Goal: Task Accomplishment & Management: Manage account settings

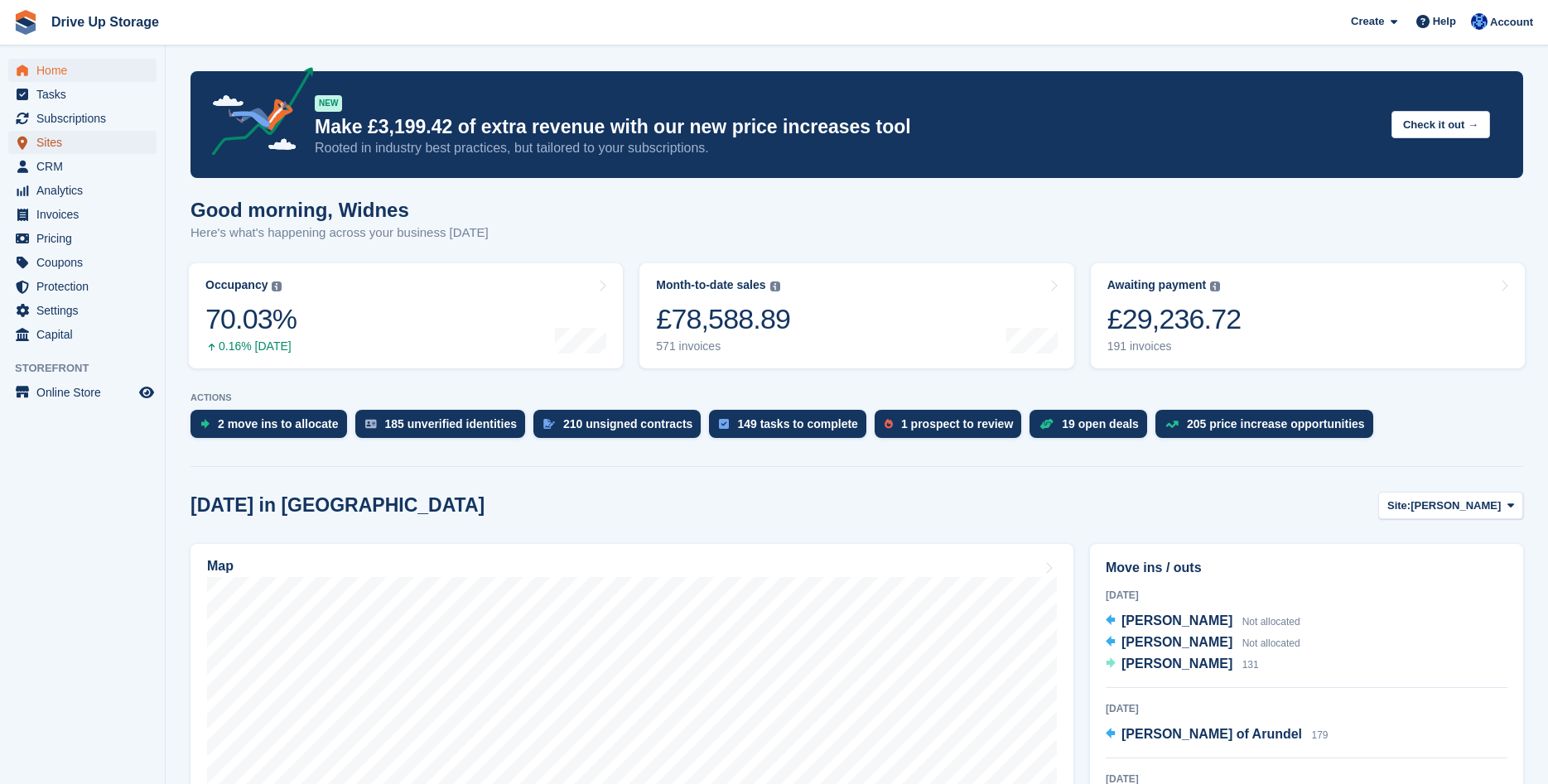
click at [87, 133] on span "Sites" at bounding box center [85, 142] width 99 height 23
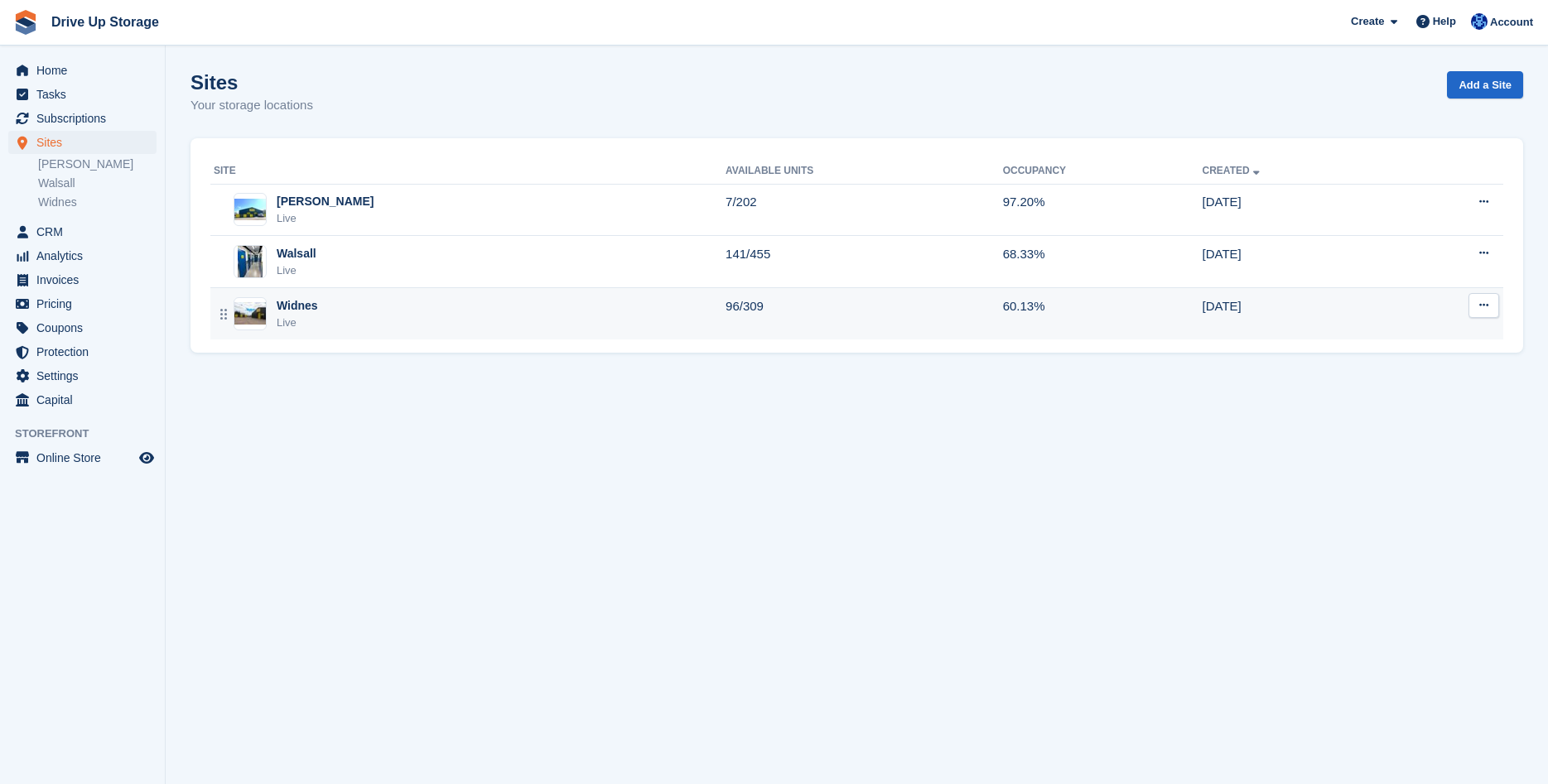
click at [726, 302] on td "96/309" at bounding box center [864, 313] width 277 height 51
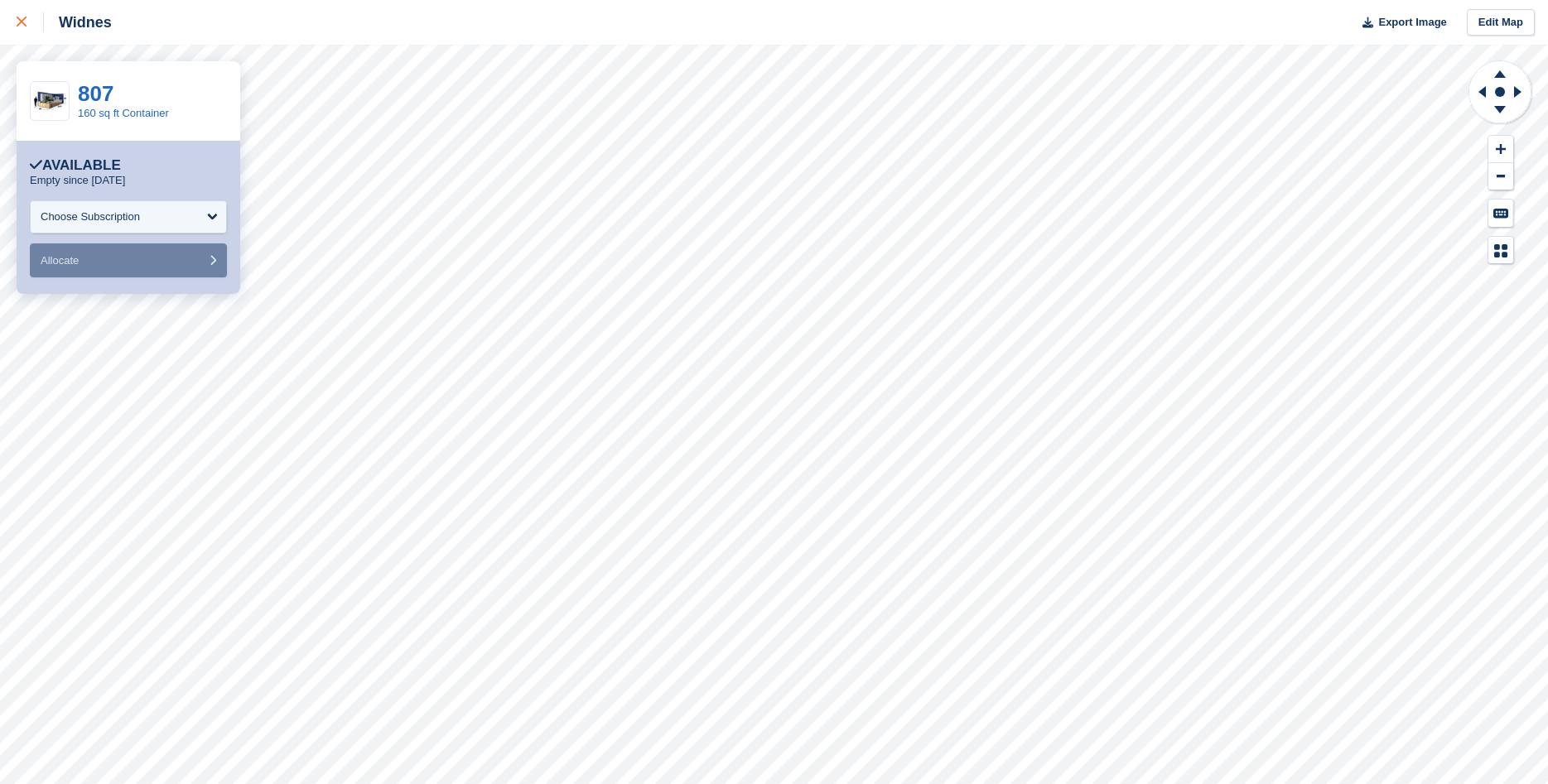
click at [28, 28] on div at bounding box center [30, 22] width 28 height 20
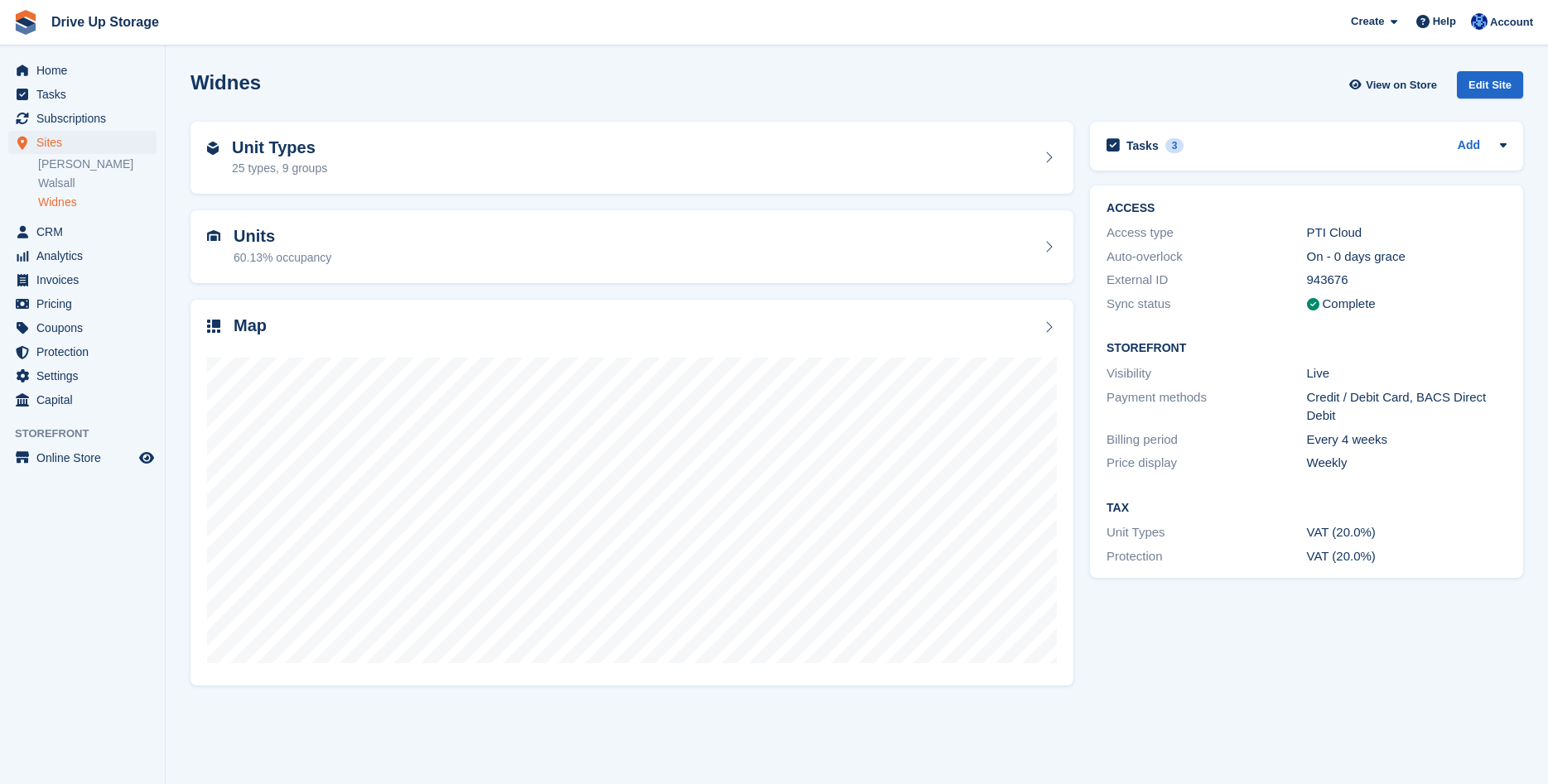
click at [1123, 655] on div "Tasks 3 Add Chase by email if card has not been added. If not added by Monday t…" at bounding box center [1306, 403] width 450 height 580
click at [72, 130] on ul "Subscriptions Subscriptions" at bounding box center [82, 119] width 165 height 24
click at [75, 125] on span "Subscriptions" at bounding box center [85, 118] width 99 height 23
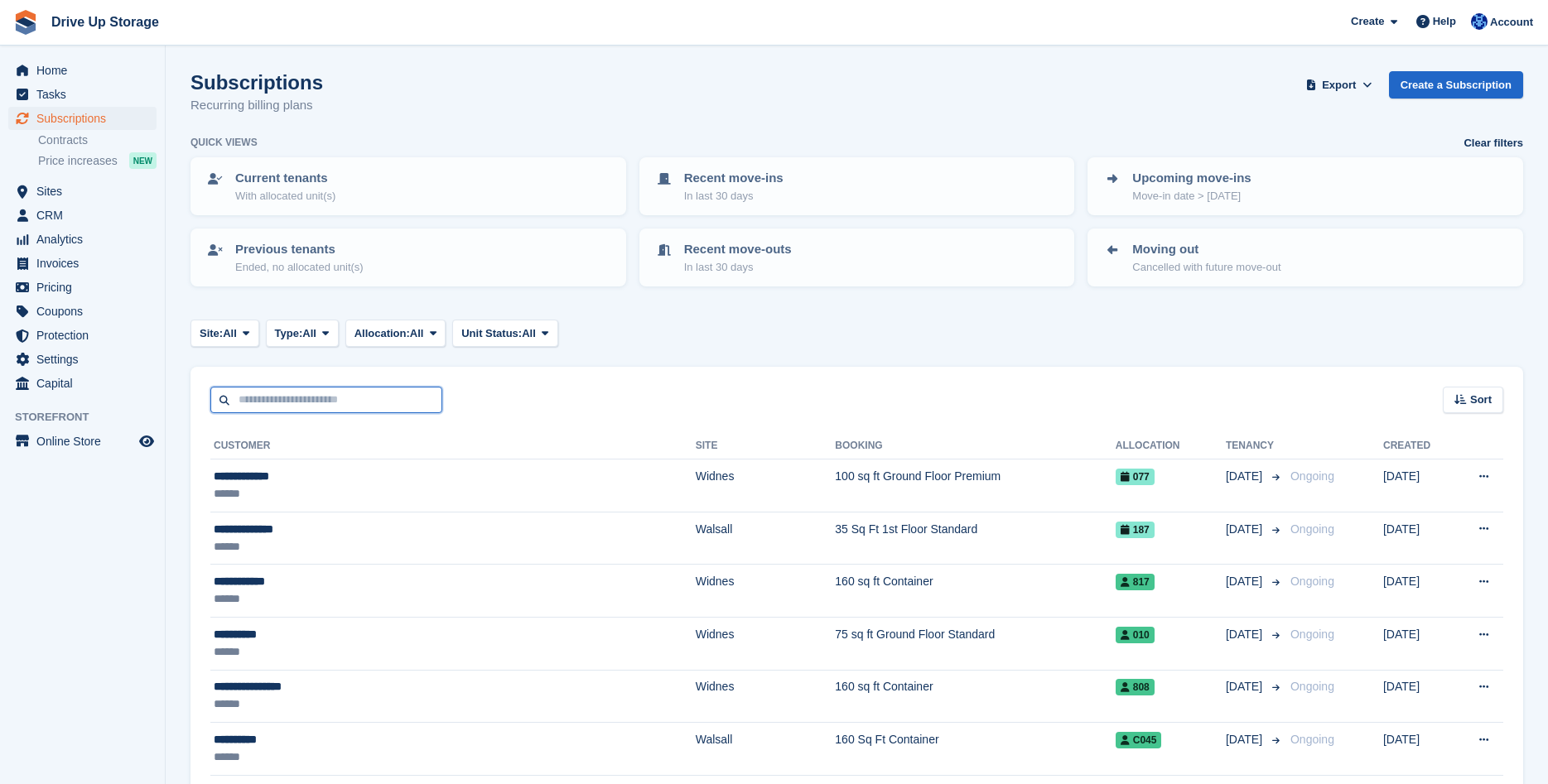
click at [334, 405] on input "text" at bounding box center [326, 400] width 232 height 28
type input "*******"
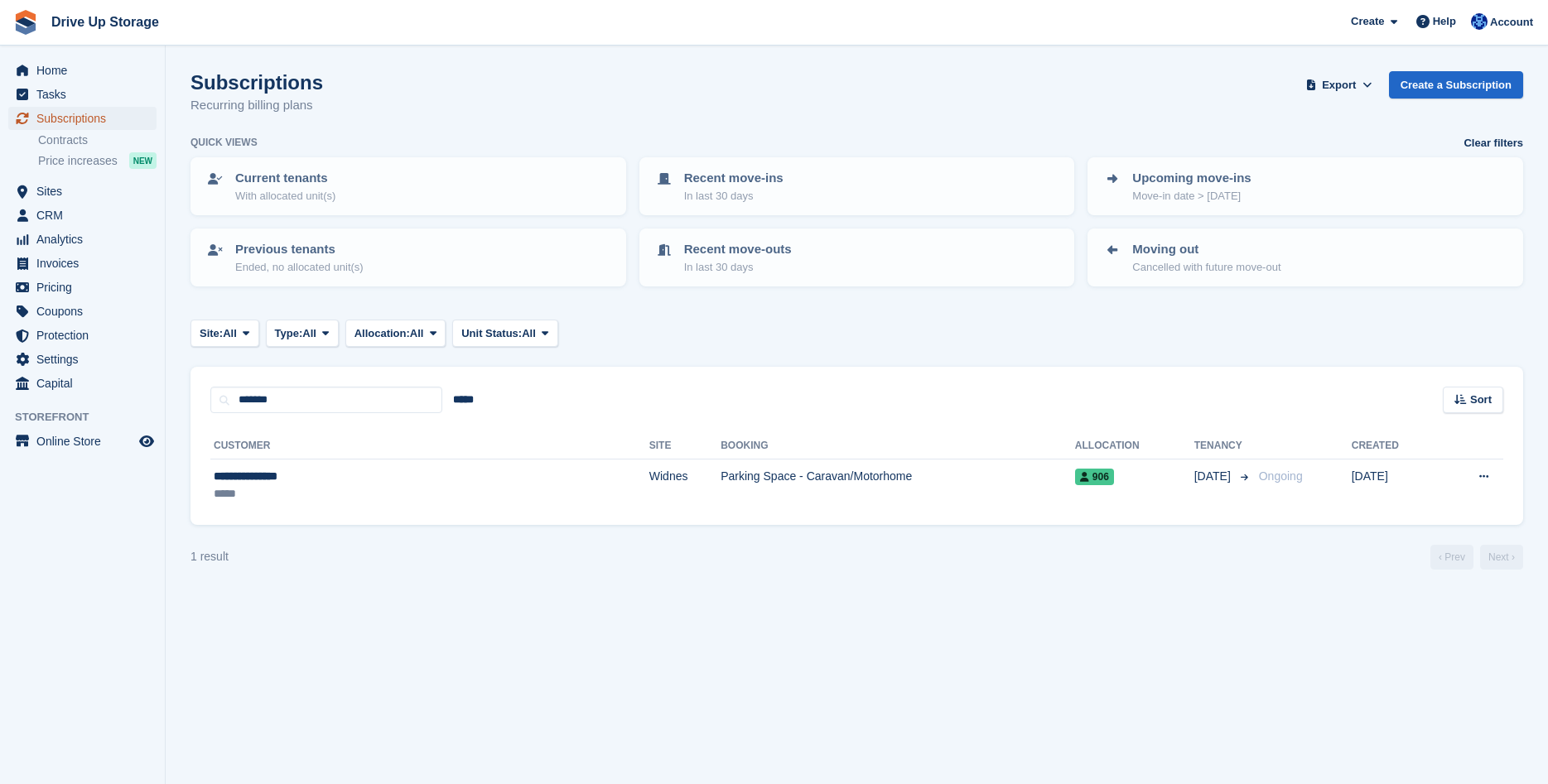
click at [133, 122] on span "Subscriptions" at bounding box center [85, 118] width 99 height 23
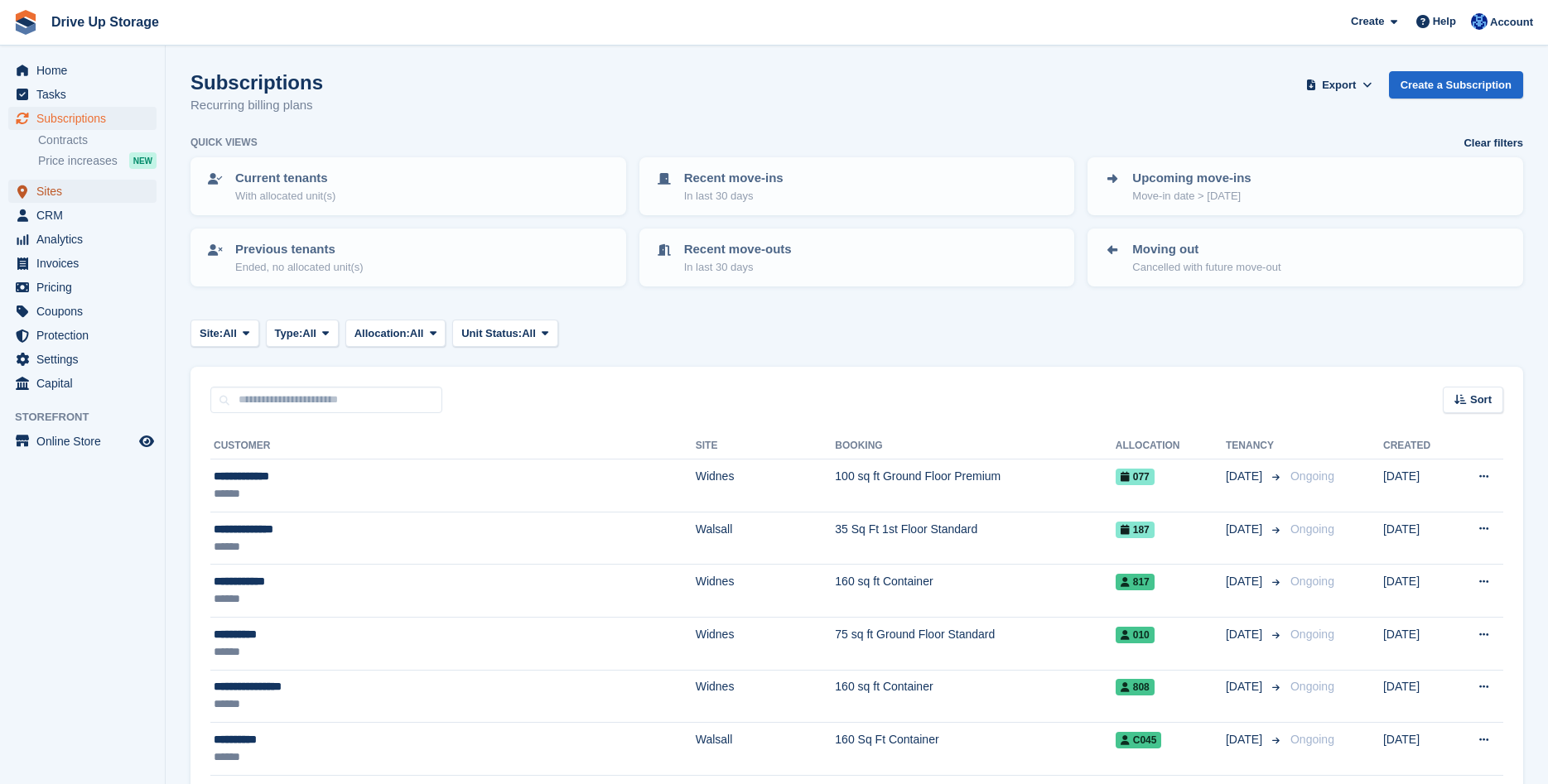
click at [71, 185] on span "Sites" at bounding box center [85, 191] width 99 height 23
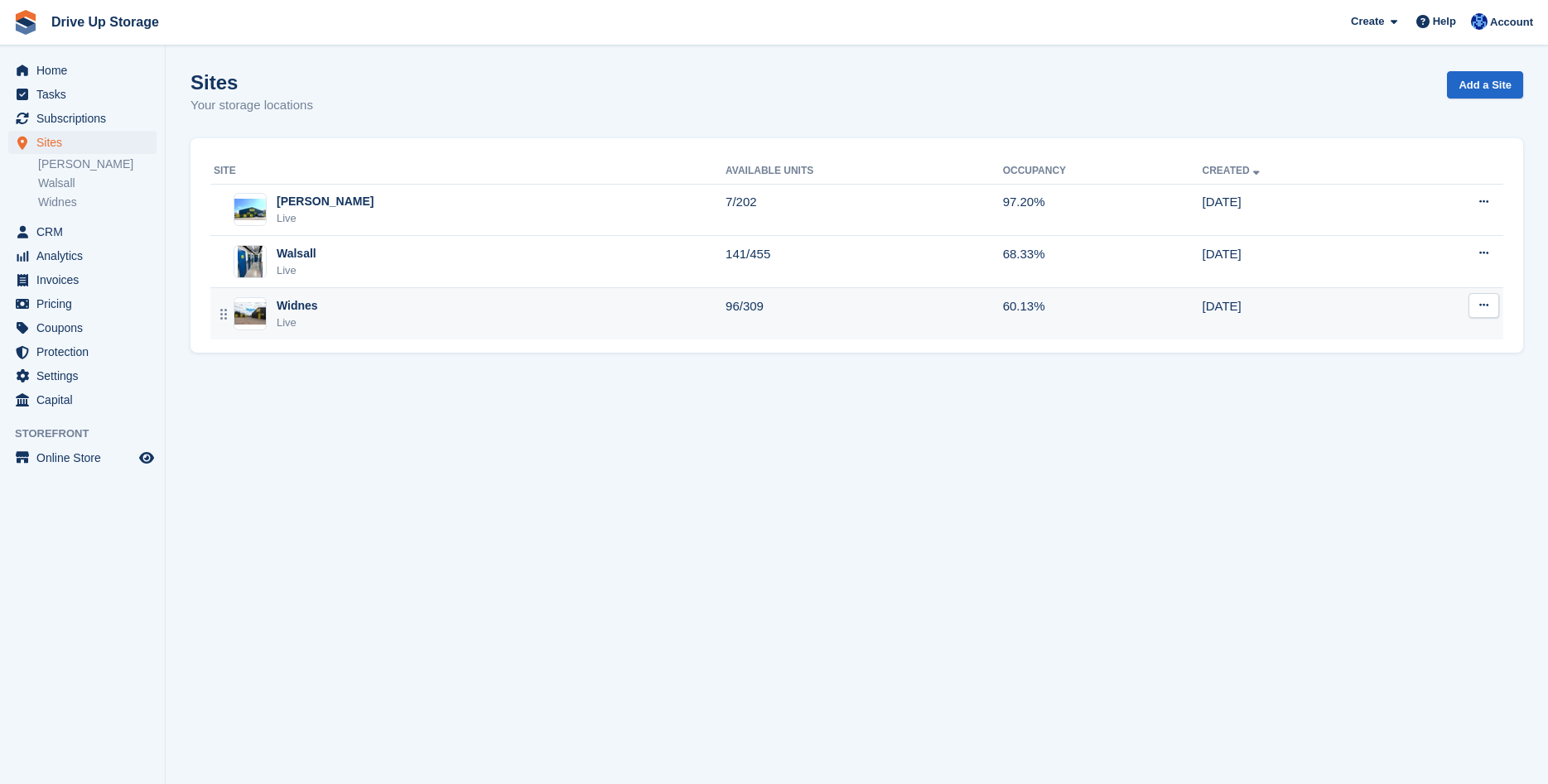
click at [402, 316] on div "Widnes Live" at bounding box center [469, 313] width 512 height 34
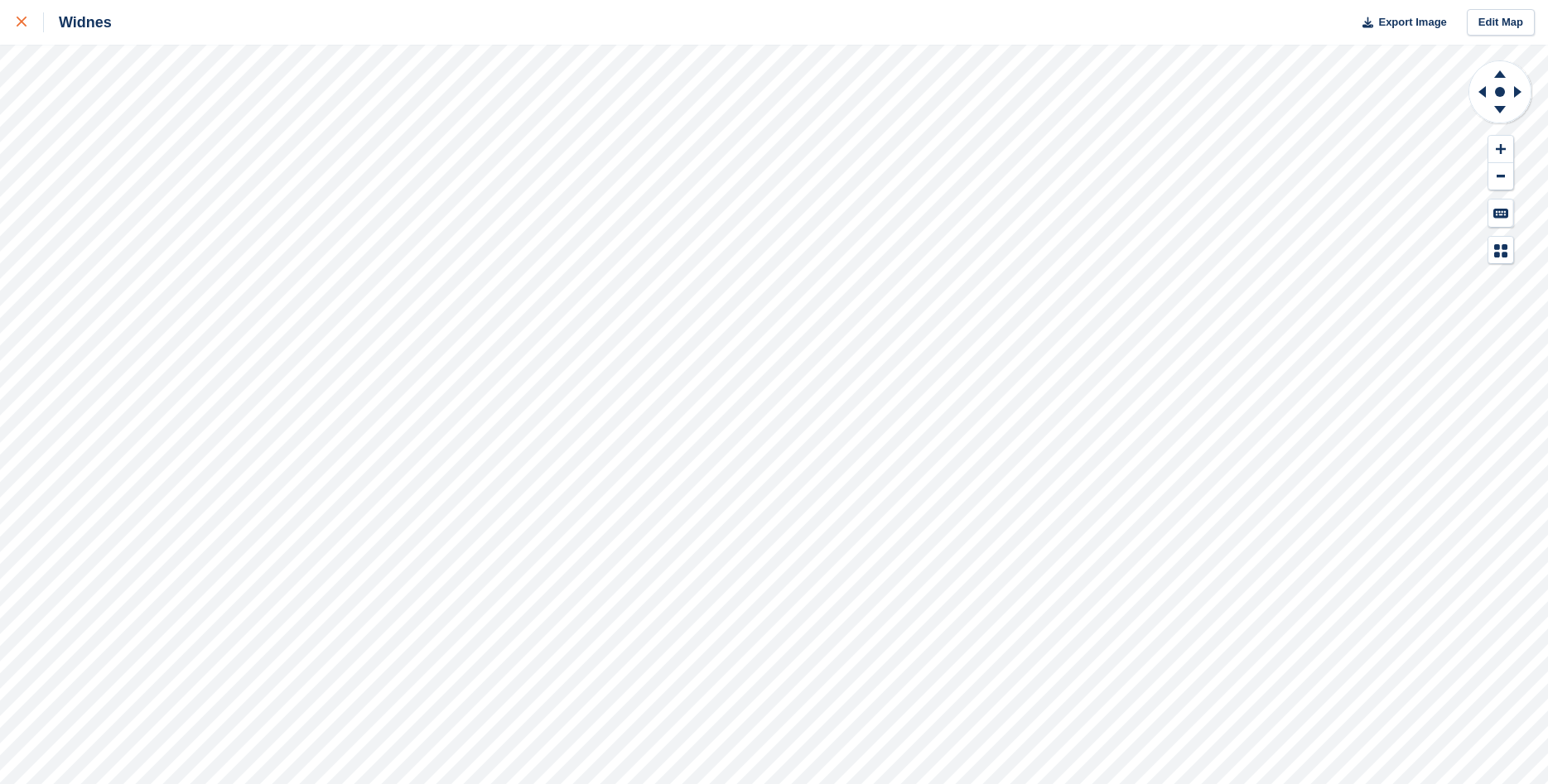
click at [13, 22] on link at bounding box center [22, 22] width 44 height 45
click at [22, 22] on icon at bounding box center [22, 22] width 10 height 10
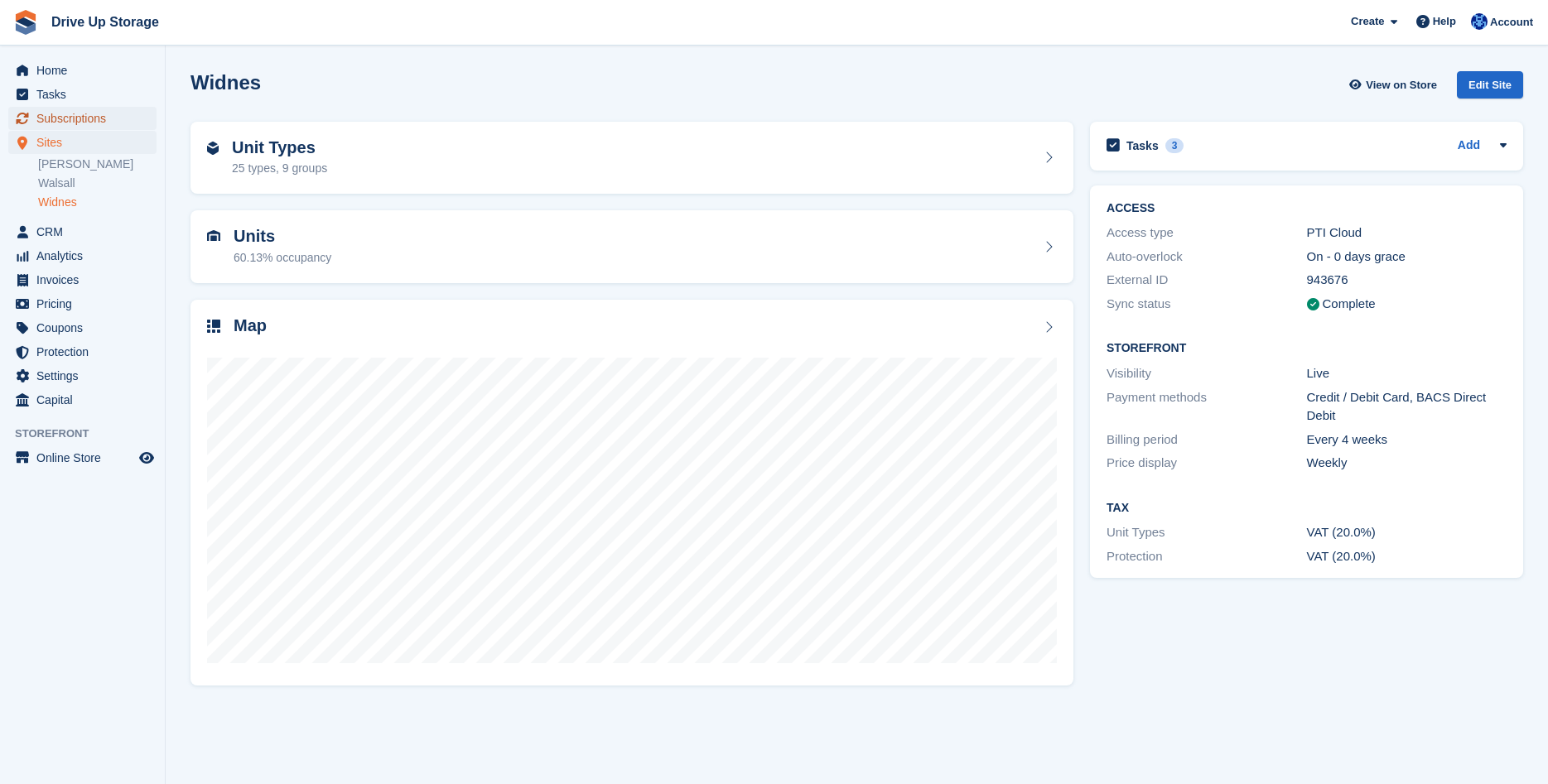
click at [61, 123] on span "Subscriptions" at bounding box center [85, 118] width 99 height 23
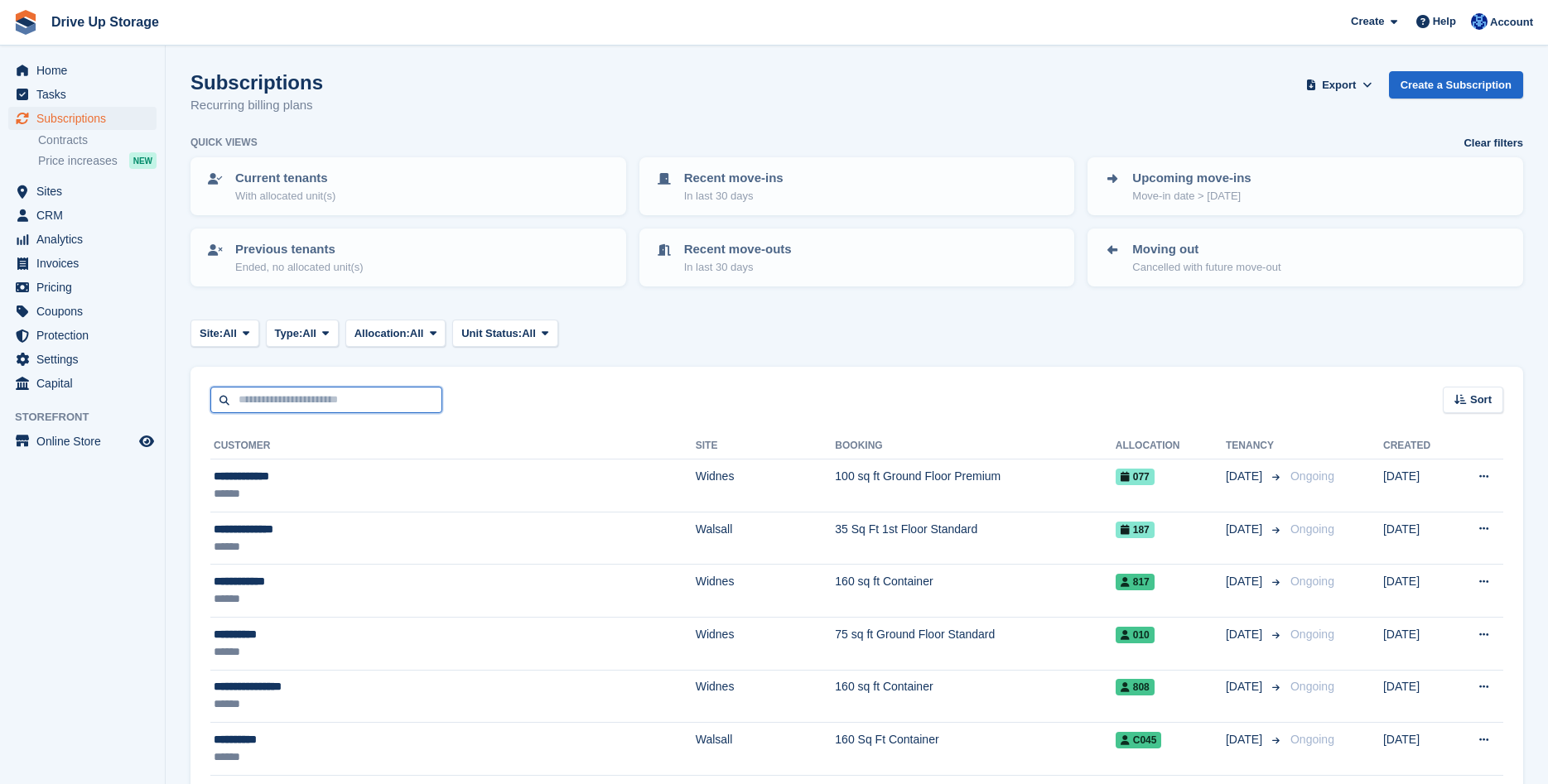
click at [353, 403] on input "text" at bounding box center [326, 400] width 232 height 28
type input "*********"
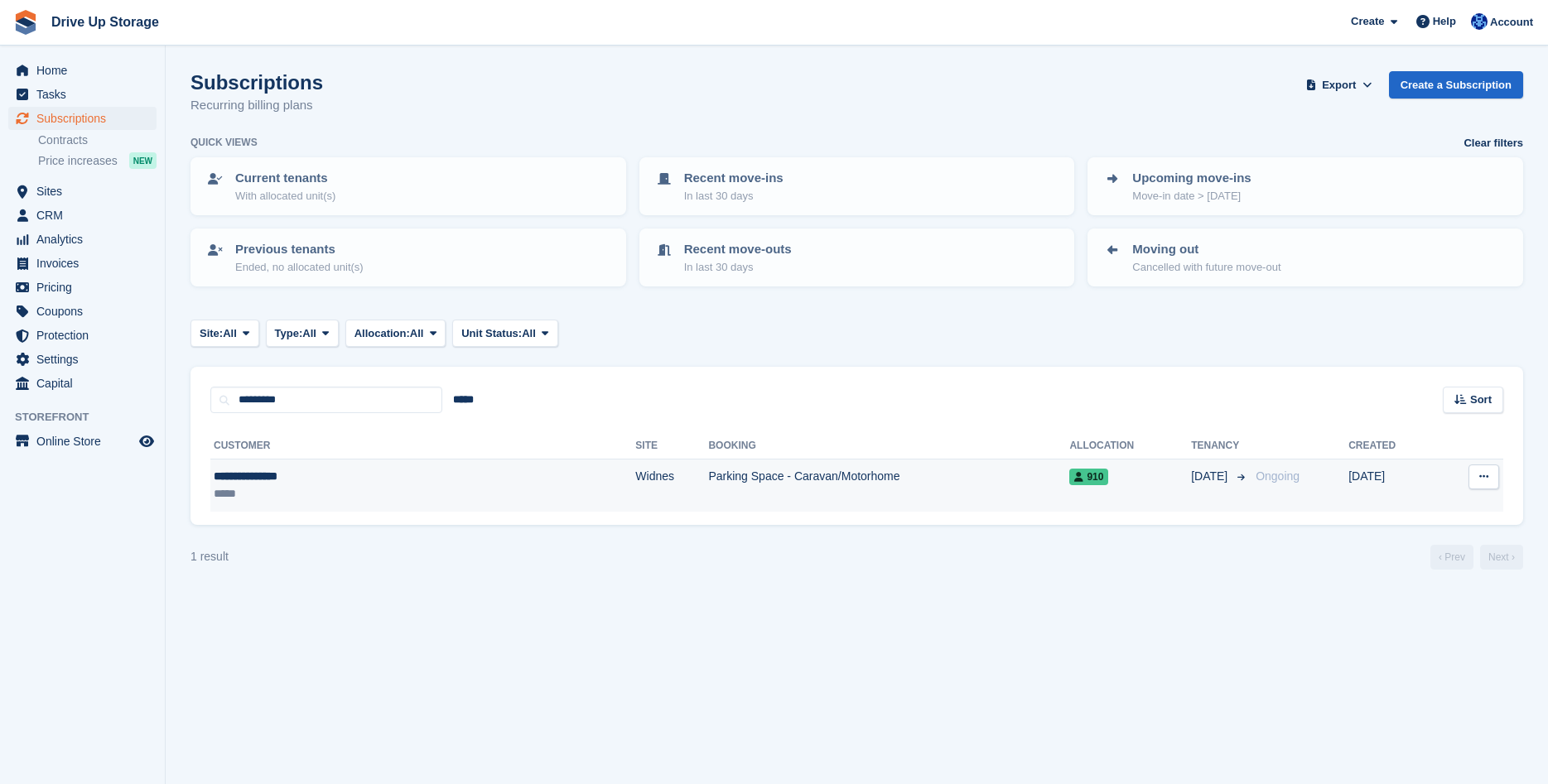
click at [708, 475] on td "Parking Space - Caravan/Motorhome" at bounding box center [888, 486] width 361 height 52
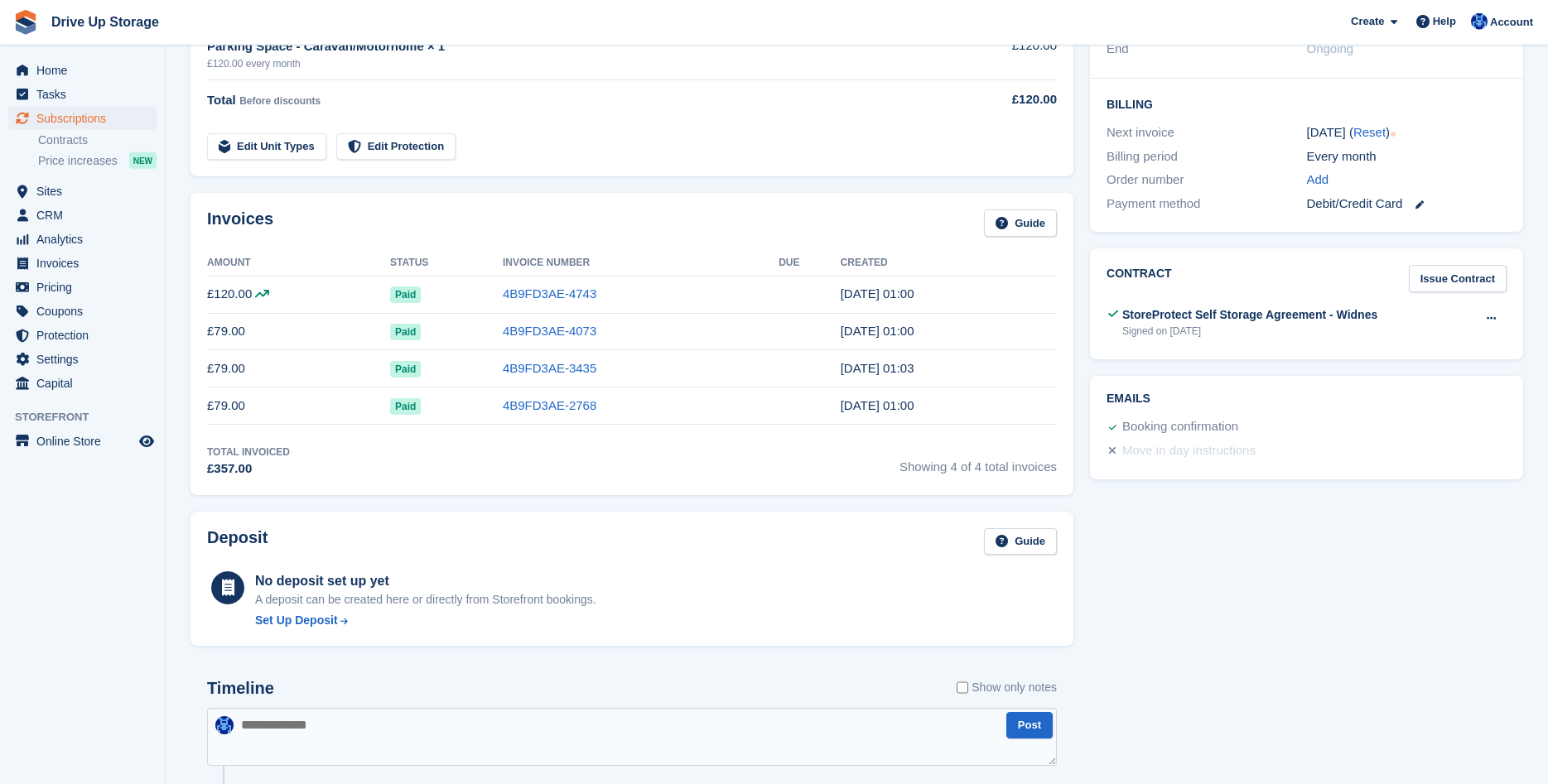
scroll to position [506, 0]
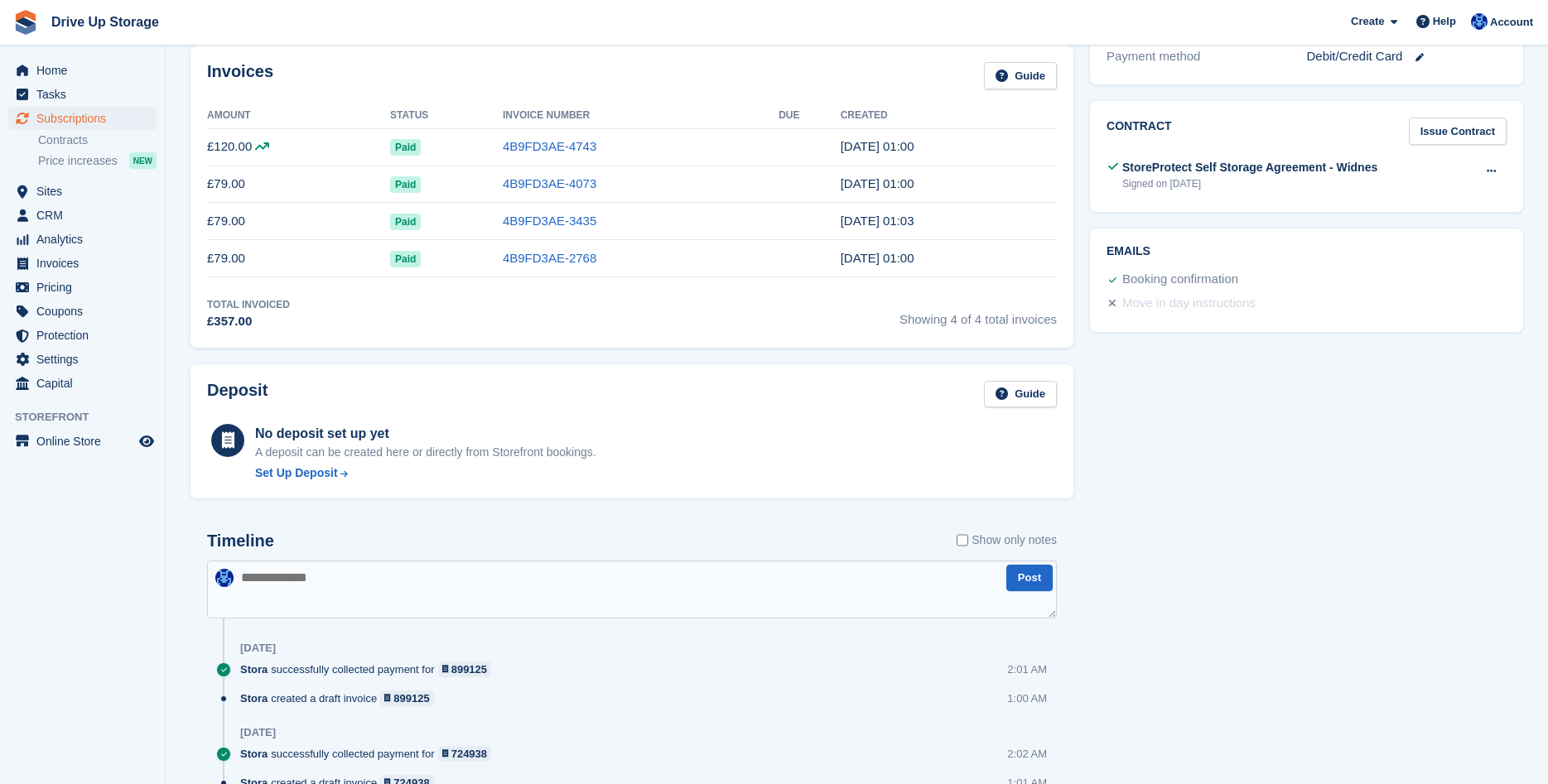
click at [473, 591] on textarea at bounding box center [632, 589] width 850 height 58
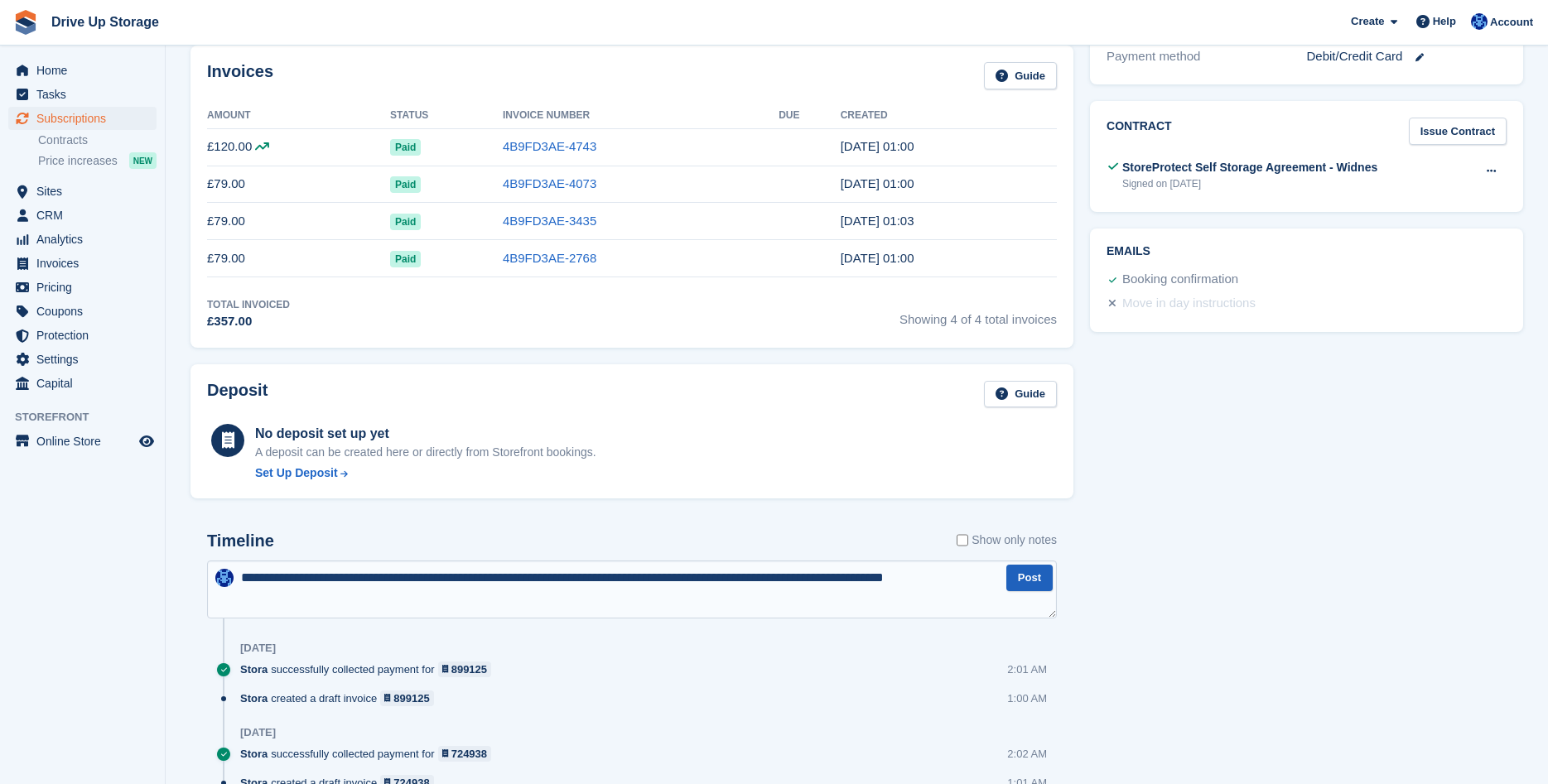
type textarea "**********"
click at [1019, 580] on button "Post" at bounding box center [1029, 578] width 47 height 28
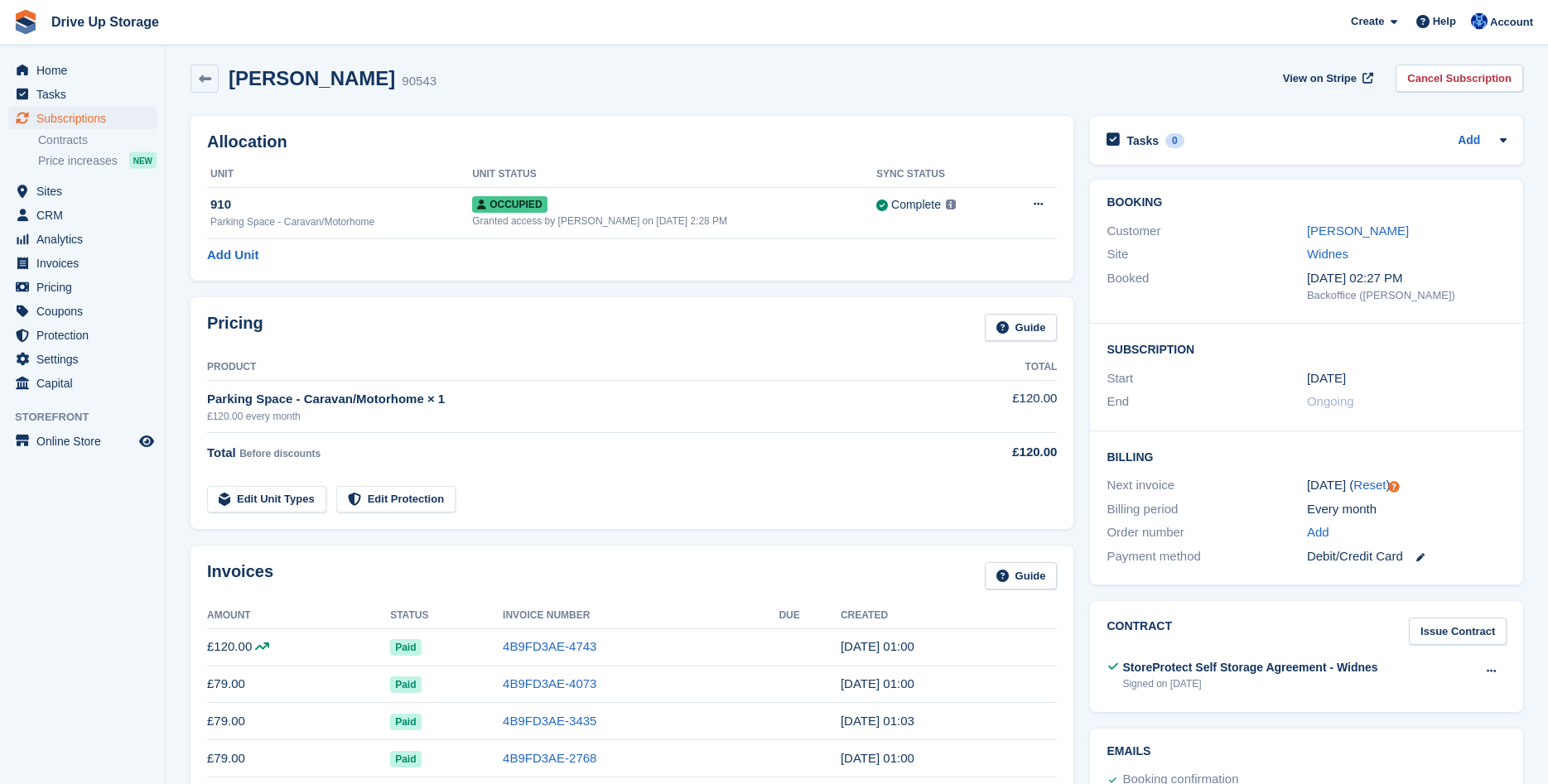
scroll to position [0, 0]
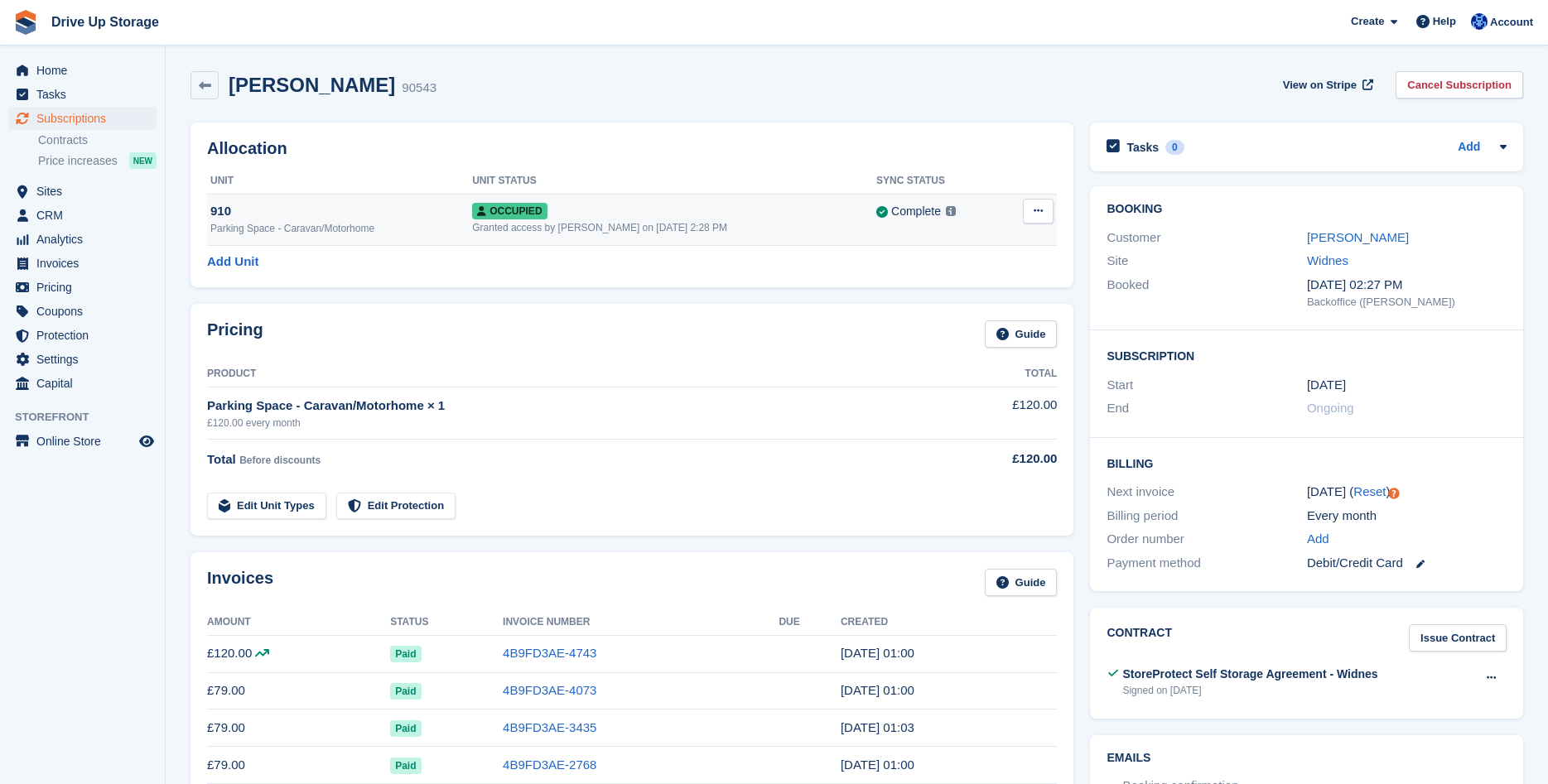
click at [1033, 217] on button at bounding box center [1038, 210] width 31 height 25
click at [745, 276] on div "Allocation Unit Unit Status Sync Status 910 Parking Space - Caravan/Motorhome O…" at bounding box center [632, 204] width 883 height 165
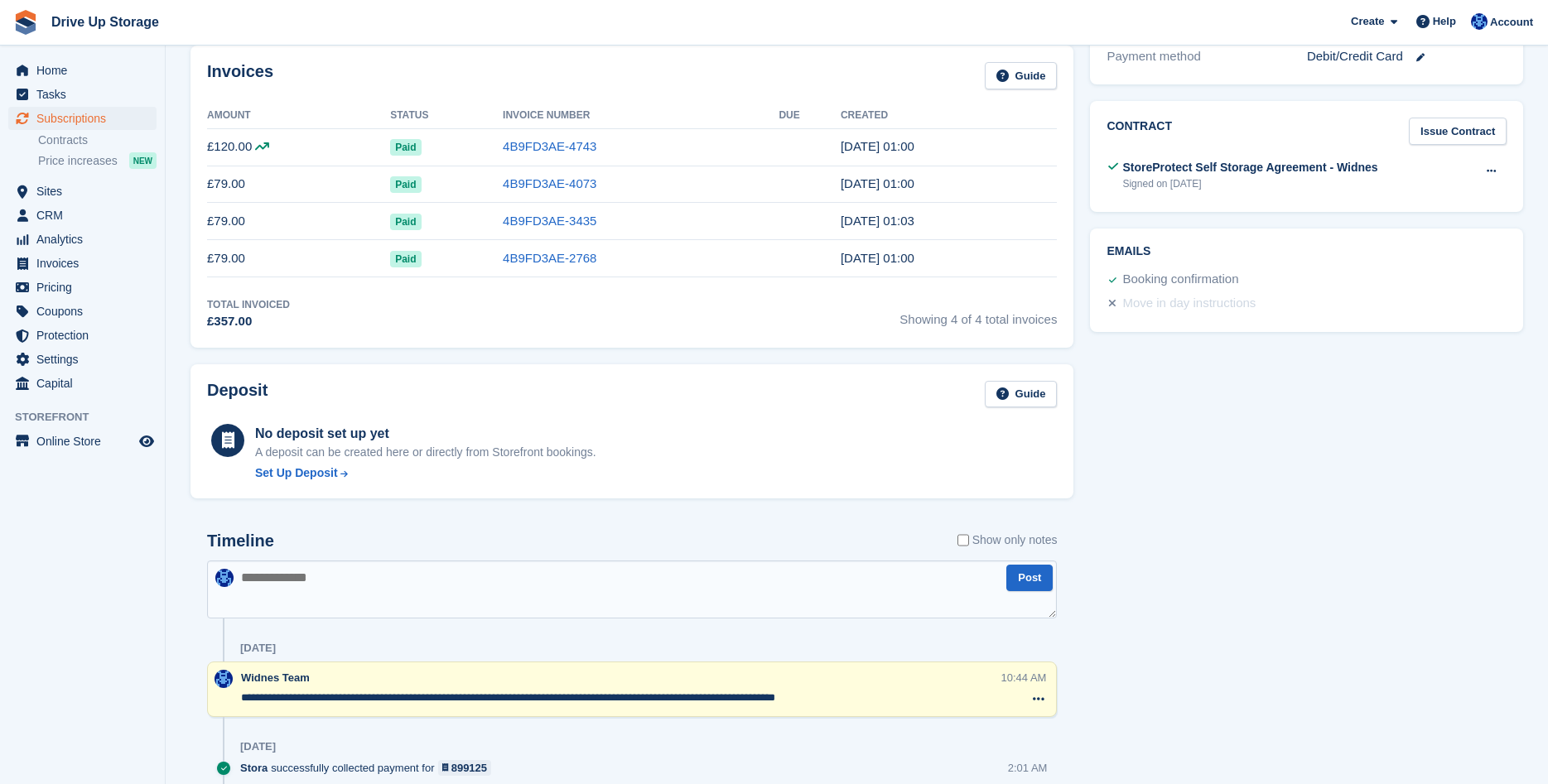
scroll to position [844, 0]
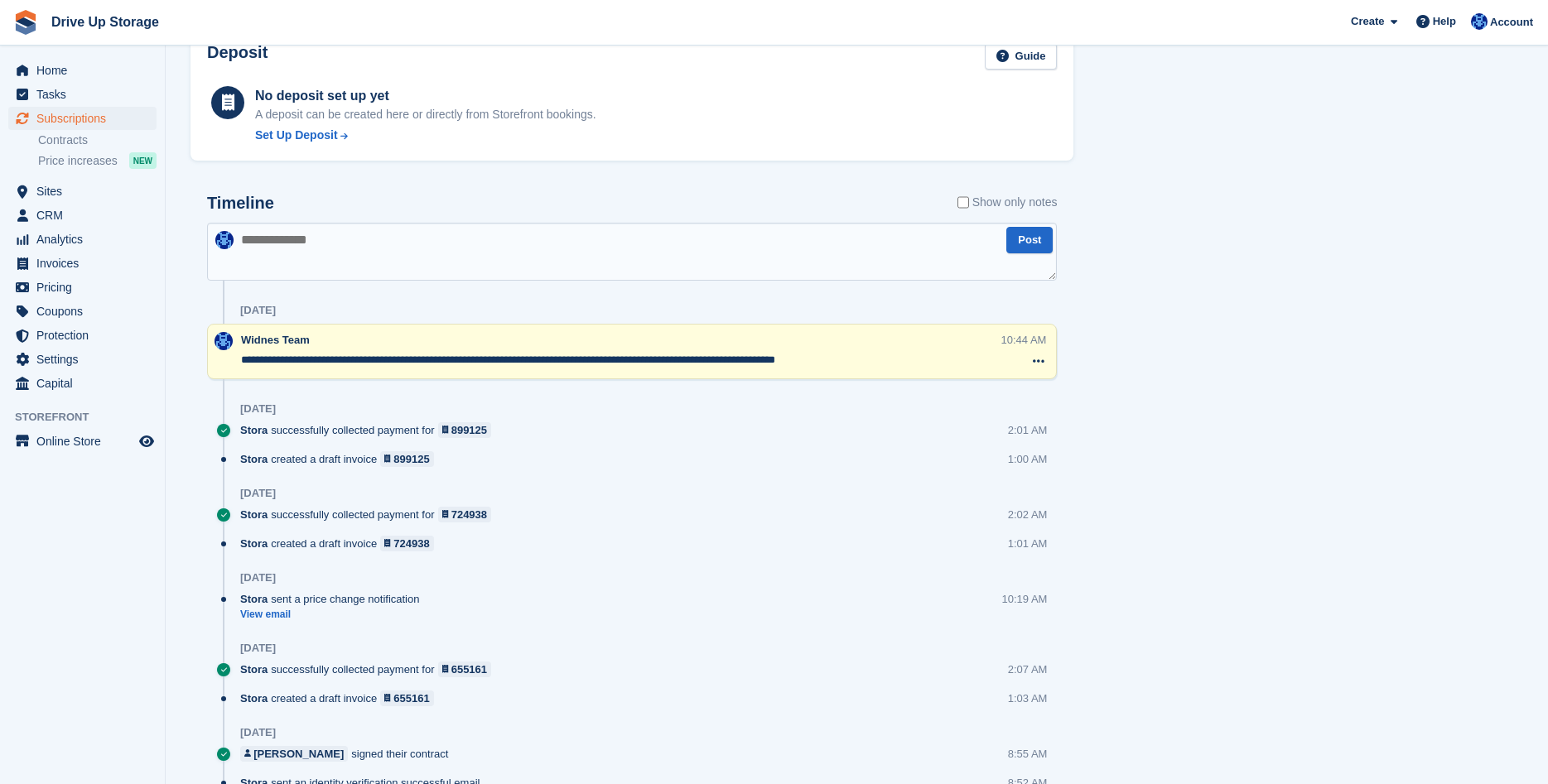
drag, startPoint x: 906, startPoint y: 363, endPoint x: 209, endPoint y: 355, distance: 697.0
click at [241, 355] on textarea "**********" at bounding box center [620, 360] width 760 height 16
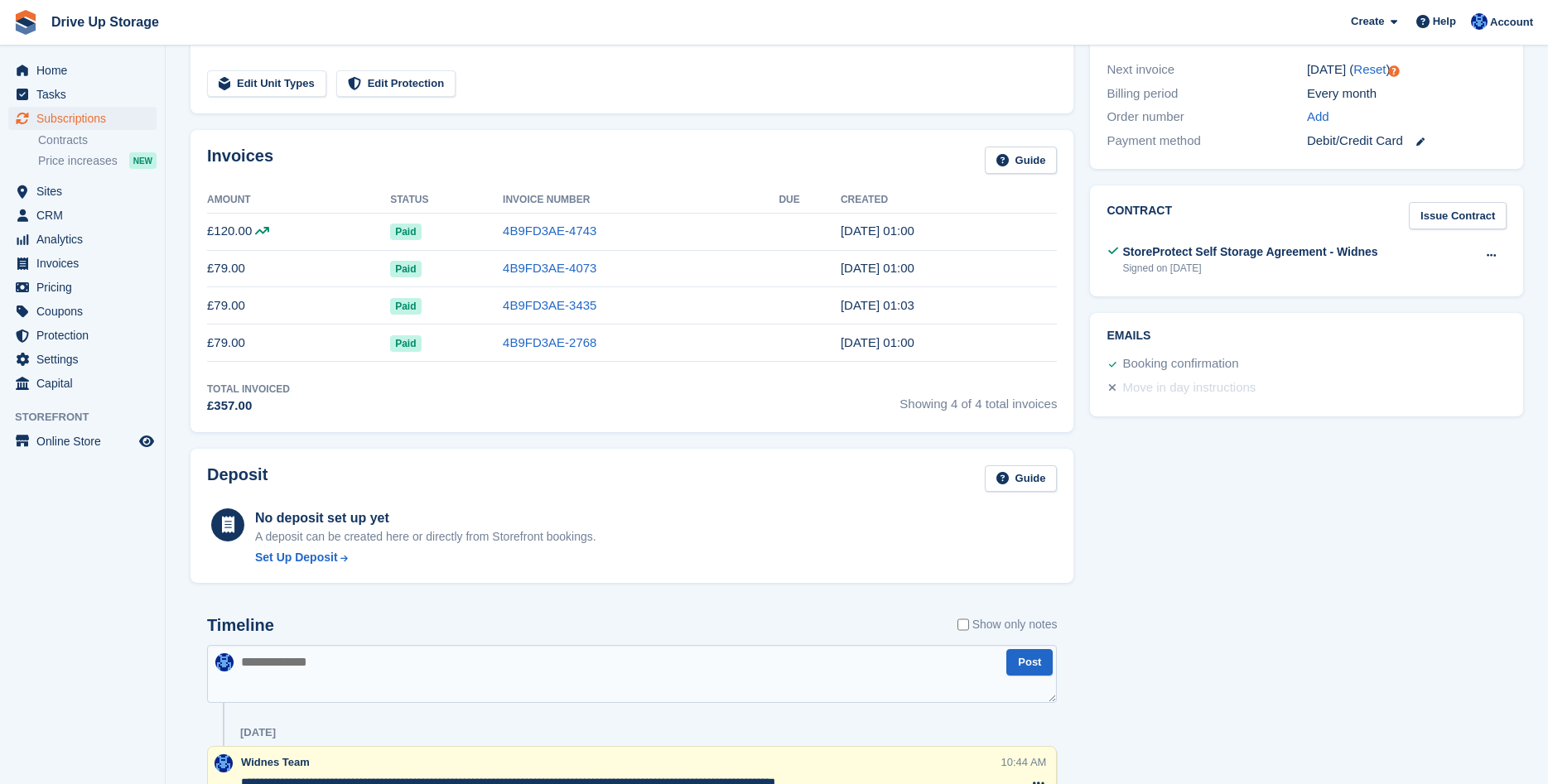
scroll to position [85, 0]
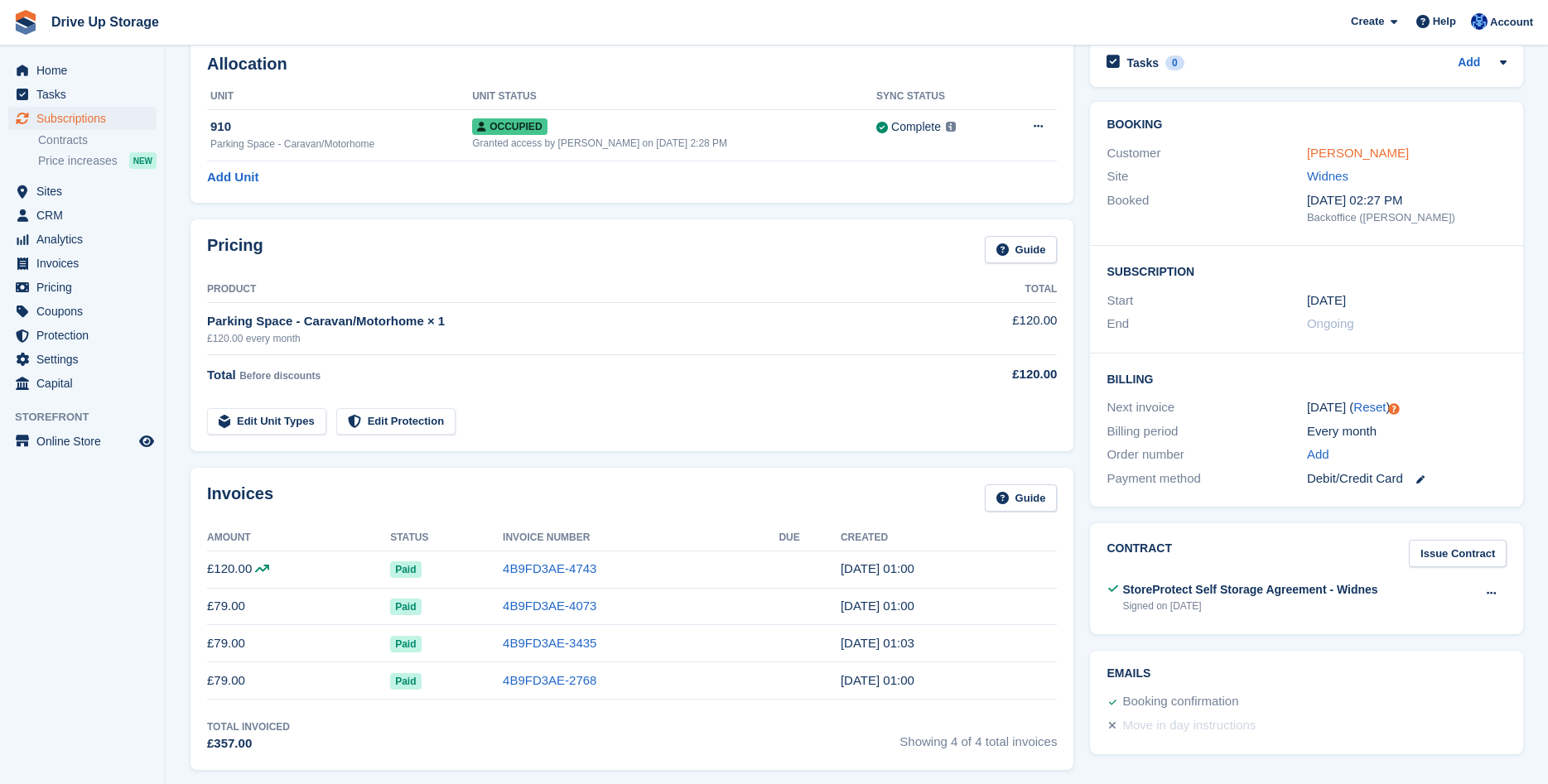
click at [1360, 155] on link "Simon Wittridge" at bounding box center [1357, 153] width 102 height 14
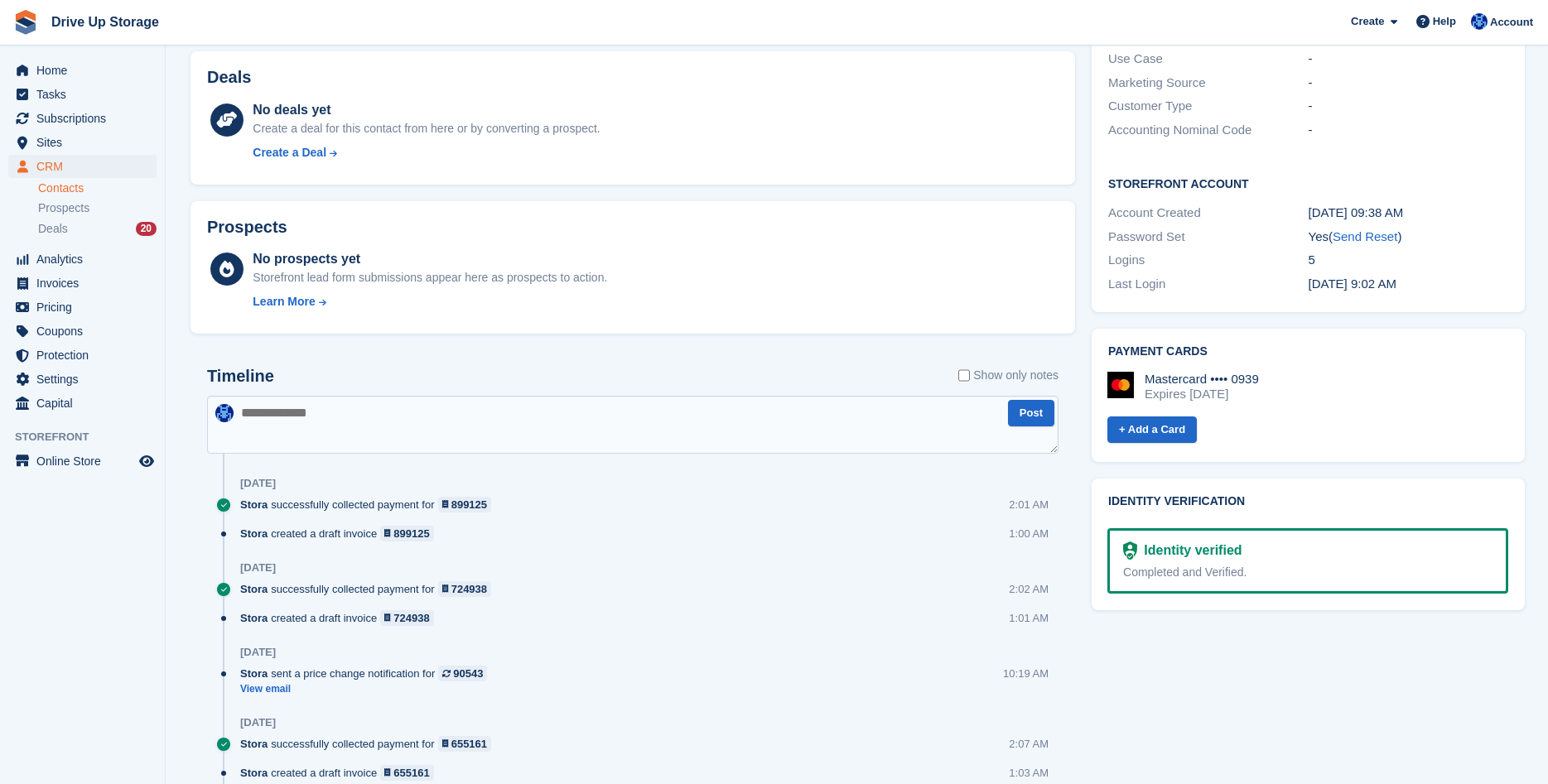
scroll to position [760, 0]
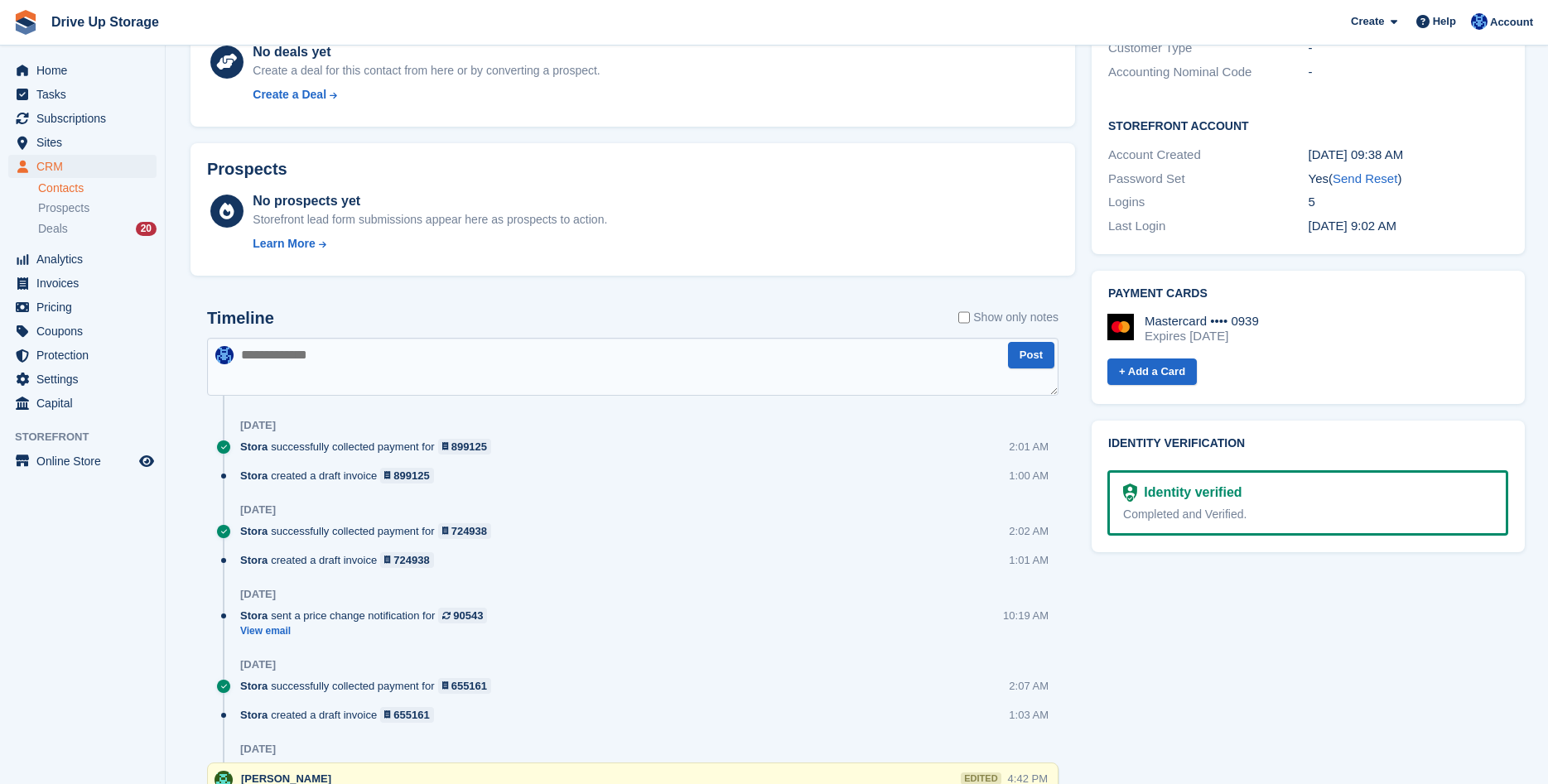
click at [503, 369] on textarea at bounding box center [632, 367] width 851 height 58
paste textarea "**********"
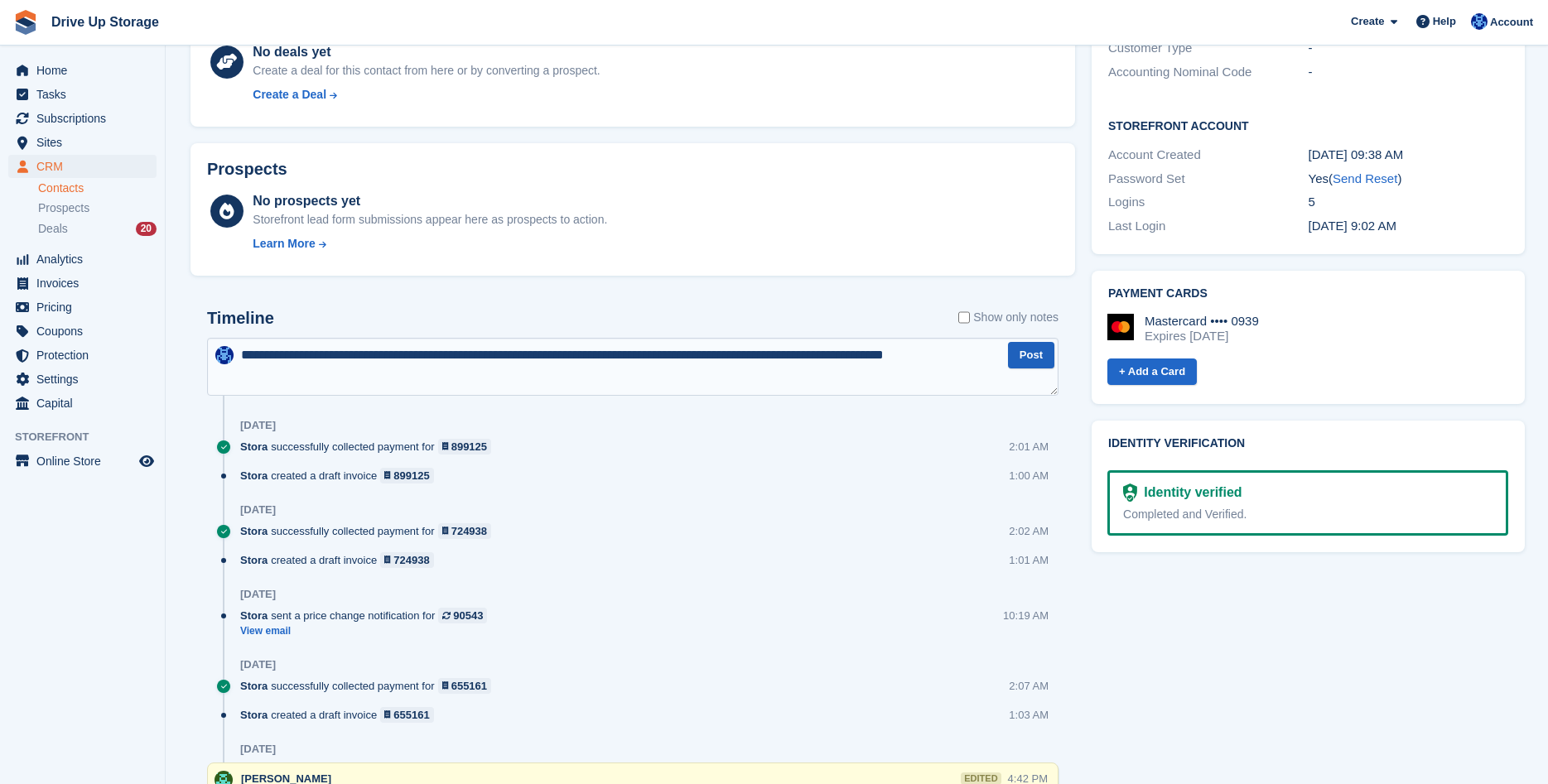
type textarea "**********"
click at [1023, 359] on button "Post" at bounding box center [1031, 355] width 47 height 28
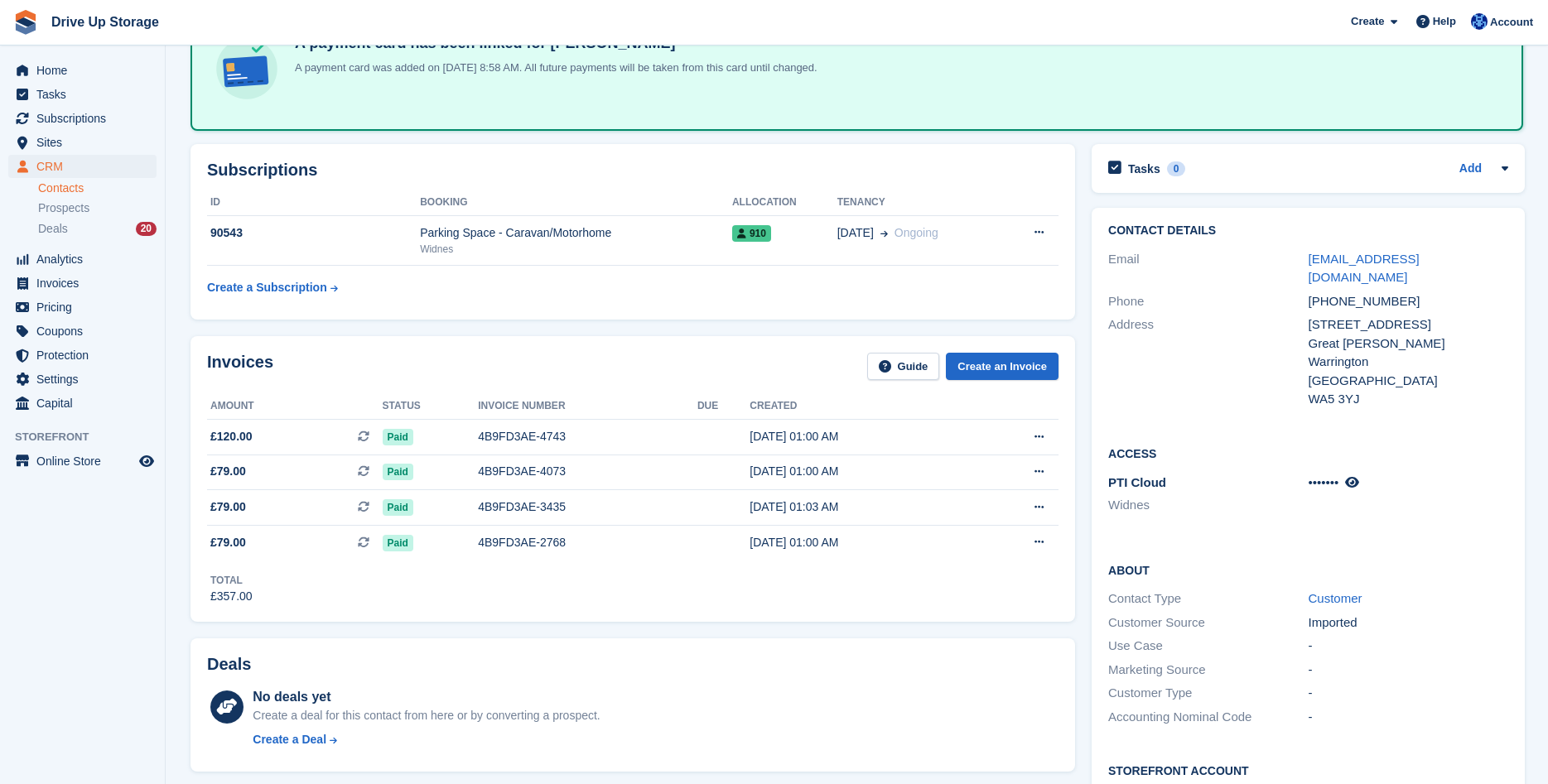
scroll to position [85, 0]
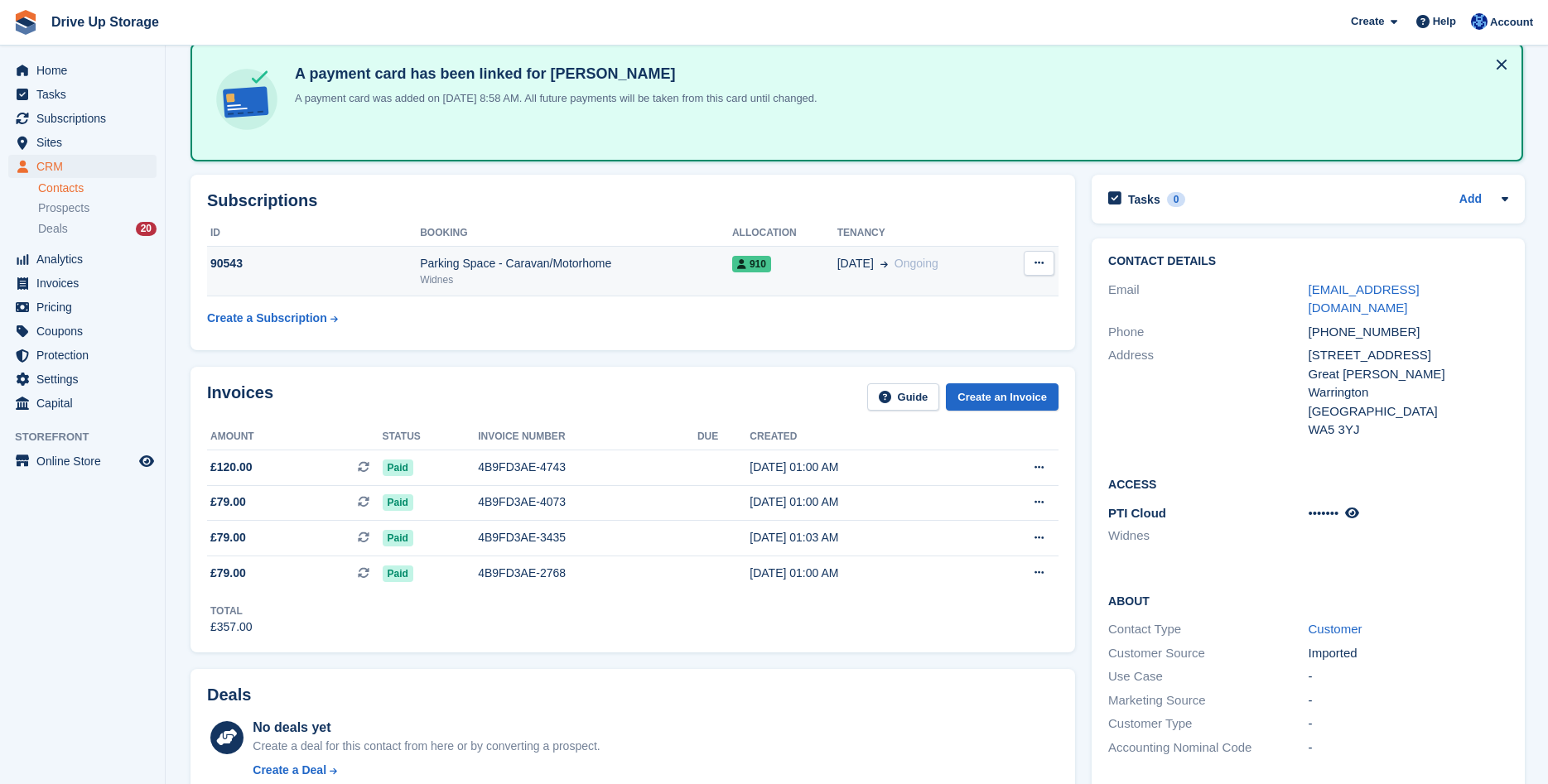
click at [1023, 260] on button at bounding box center [1039, 263] width 31 height 25
click at [944, 297] on p "Cancel subscription" at bounding box center [974, 295] width 144 height 22
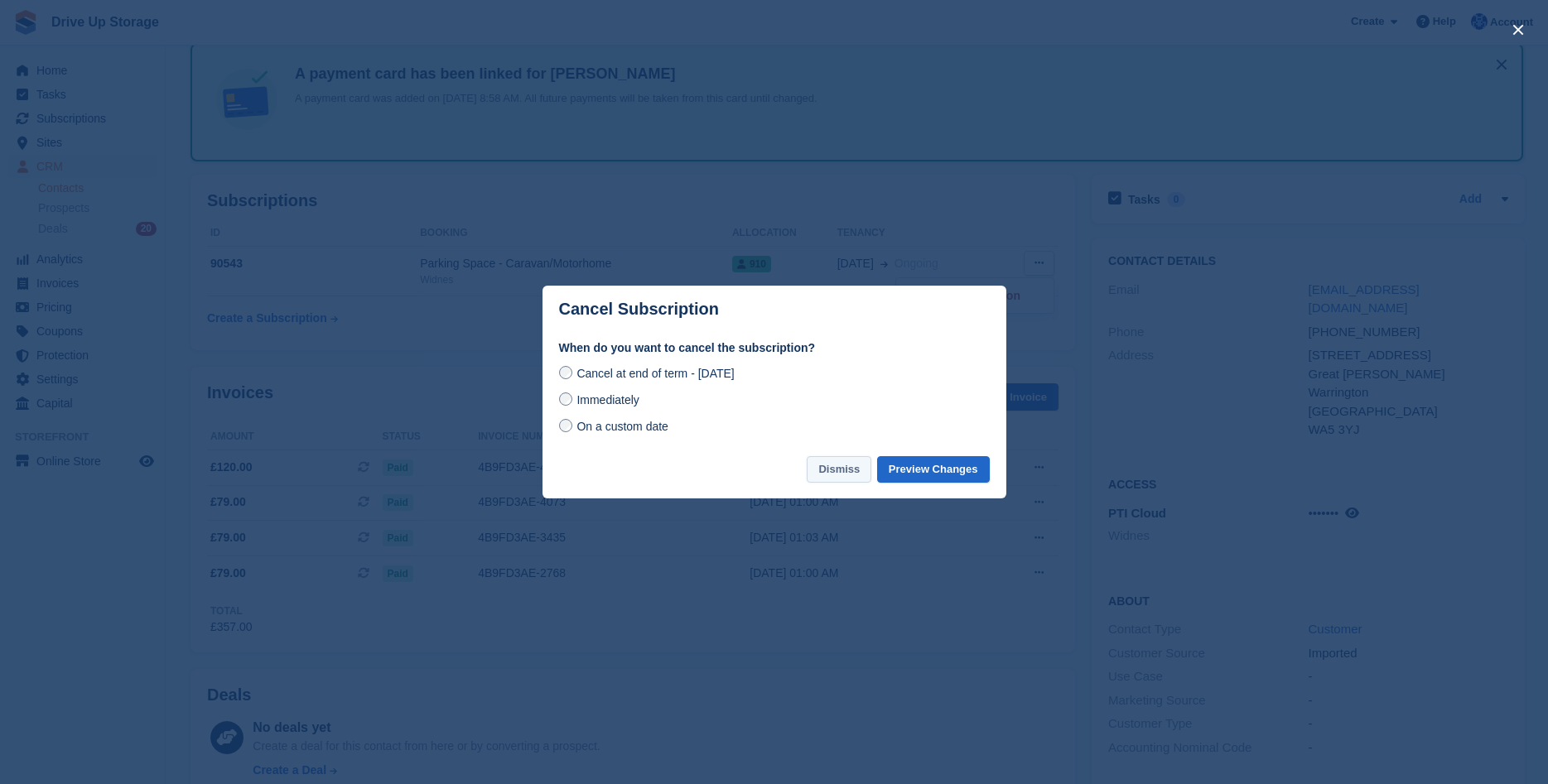
click at [837, 467] on button "Dismiss" at bounding box center [839, 470] width 65 height 28
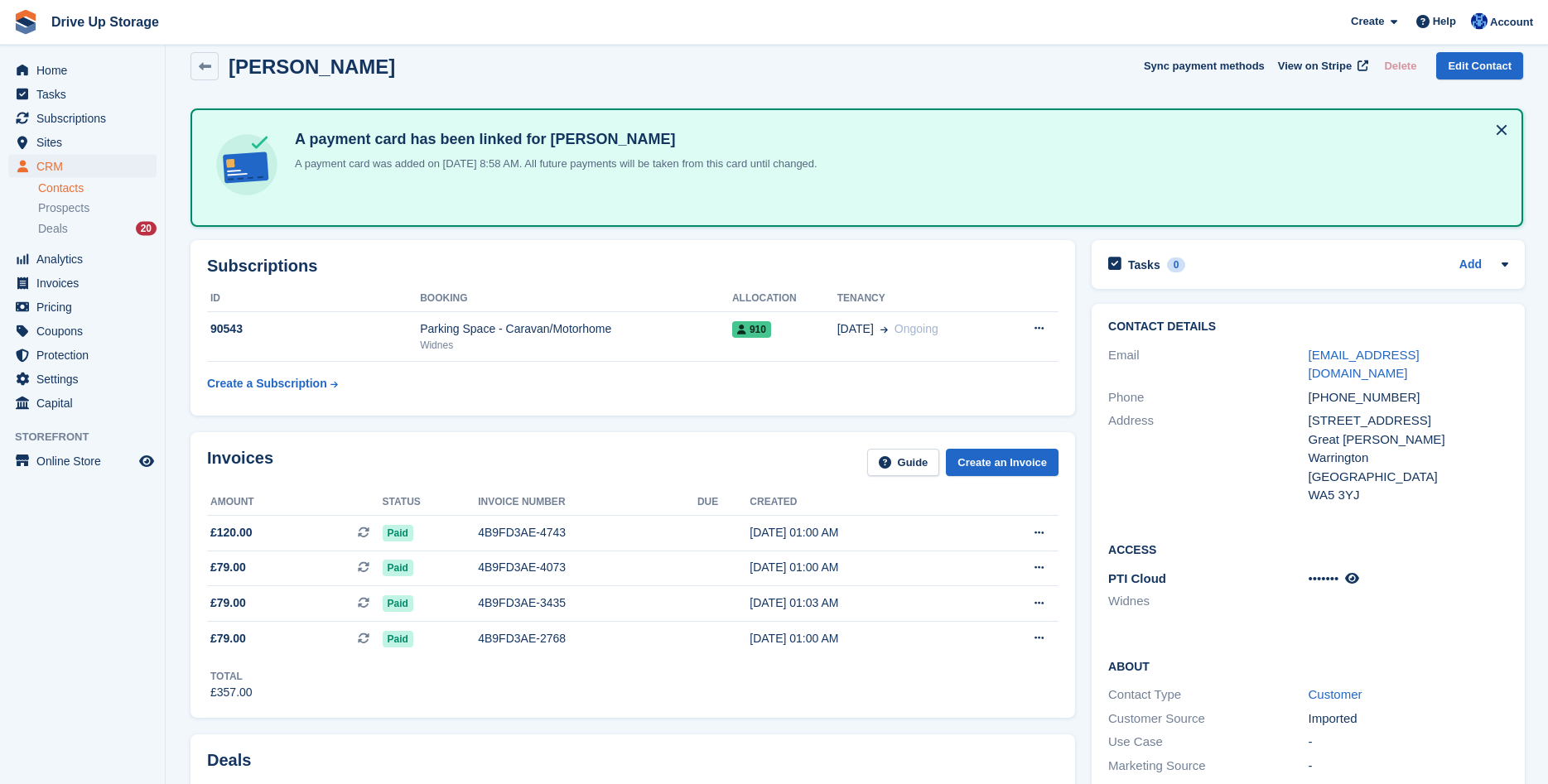
scroll to position [0, 0]
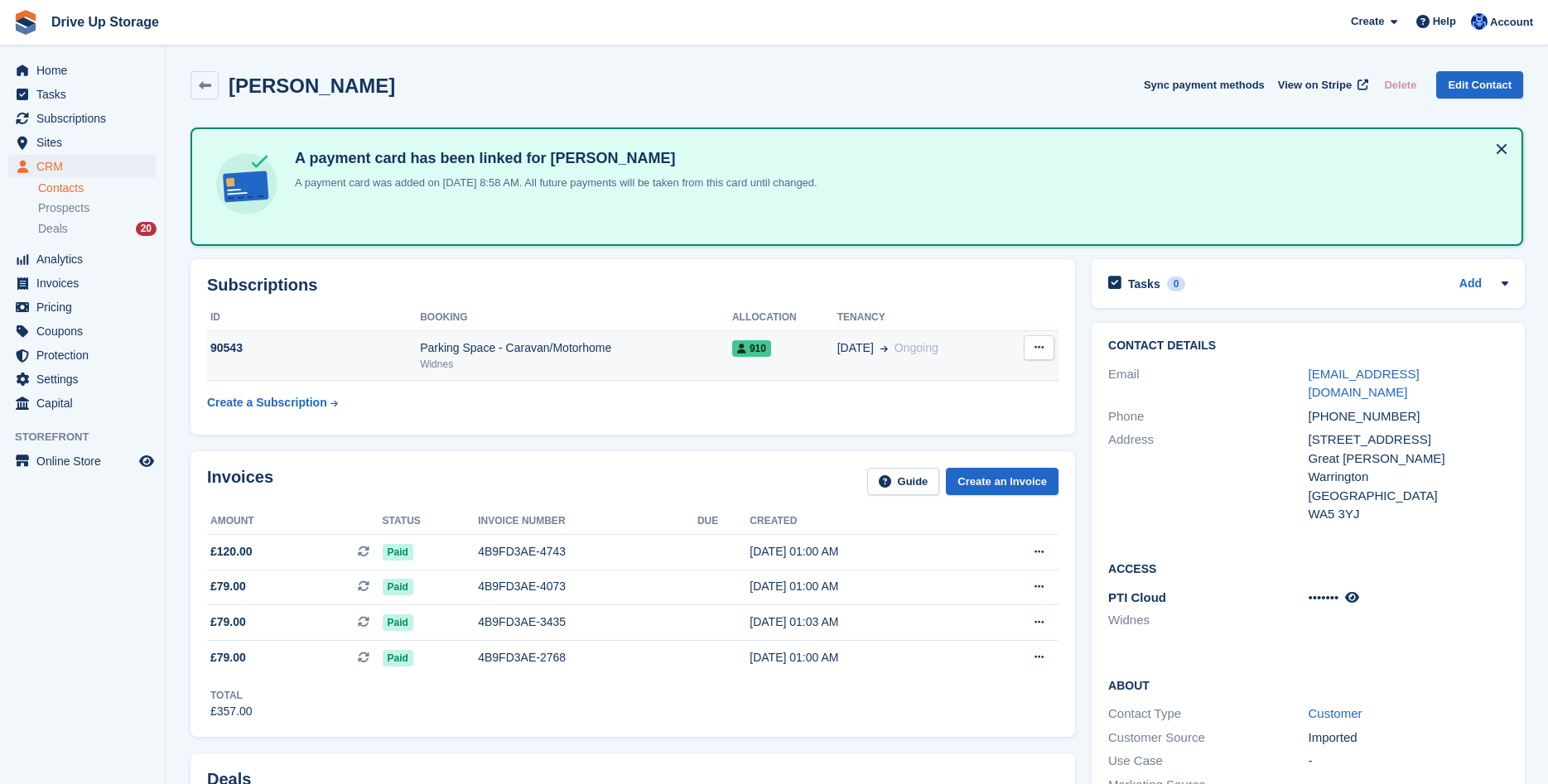
click at [1043, 342] on button at bounding box center [1039, 348] width 31 height 25
click at [957, 385] on p "Cancel subscription" at bounding box center [974, 379] width 144 height 22
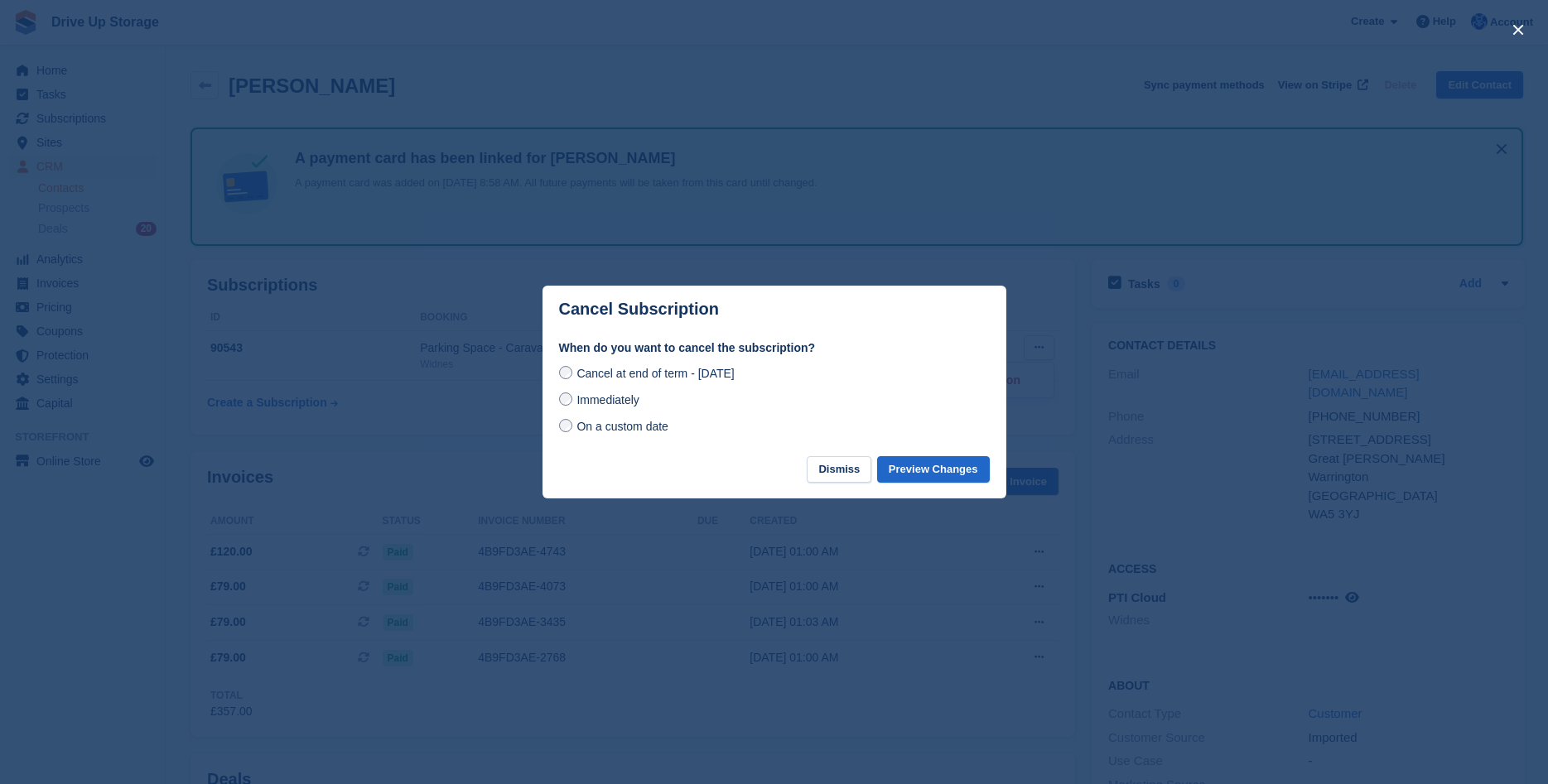
click at [609, 402] on span "Immediately" at bounding box center [607, 399] width 62 height 13
click at [904, 461] on button "Preview Changes" at bounding box center [933, 470] width 113 height 28
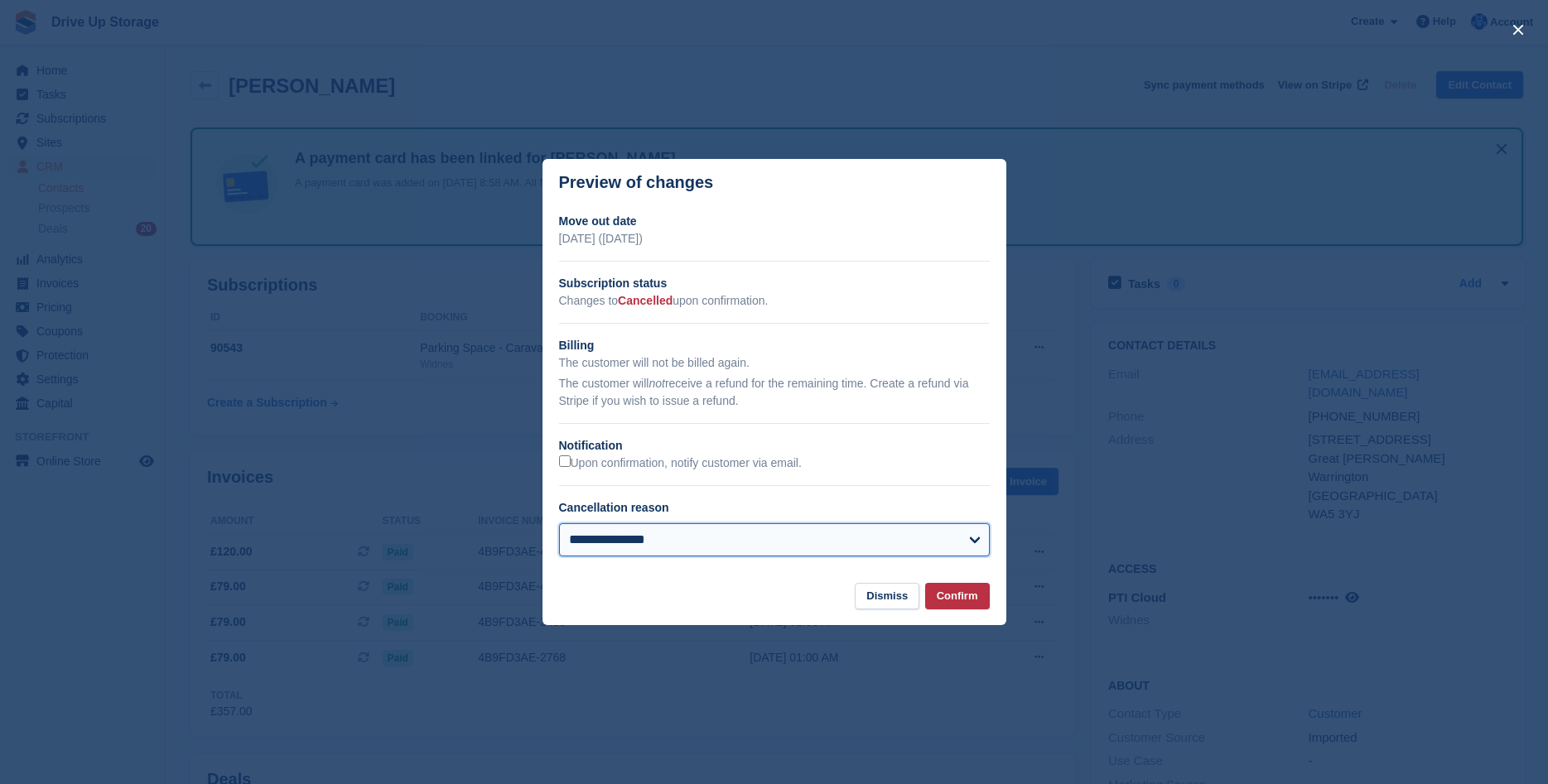
click at [559, 523] on select "**********" at bounding box center [774, 539] width 431 height 33
select select "**********"
click option "**********" at bounding box center [0, 0] width 0 height 0
click at [953, 598] on button "Confirm" at bounding box center [957, 597] width 65 height 28
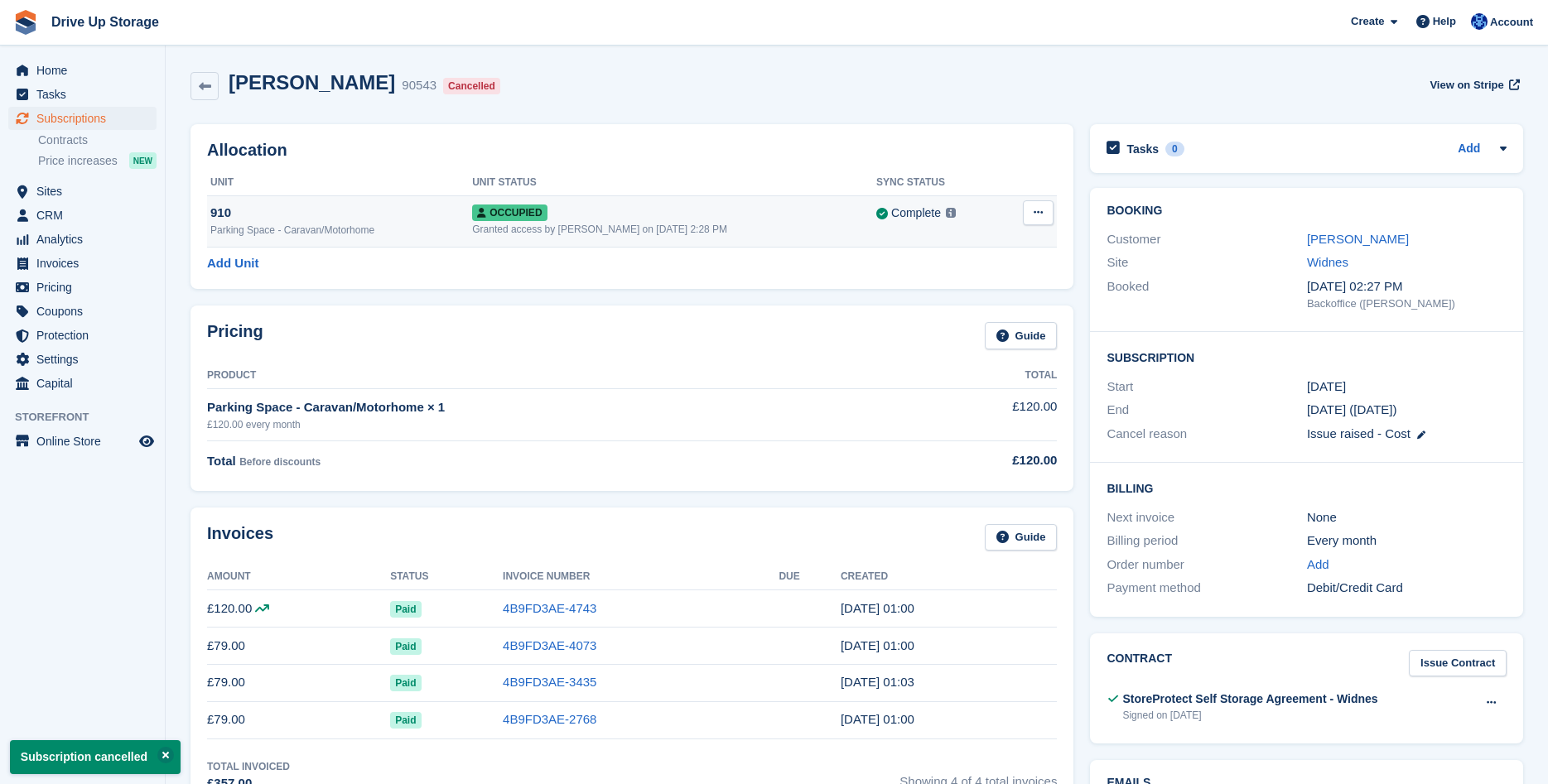
click at [1034, 212] on icon at bounding box center [1038, 212] width 9 height 10
click at [913, 280] on p "Deallocate" at bounding box center [973, 280] width 144 height 22
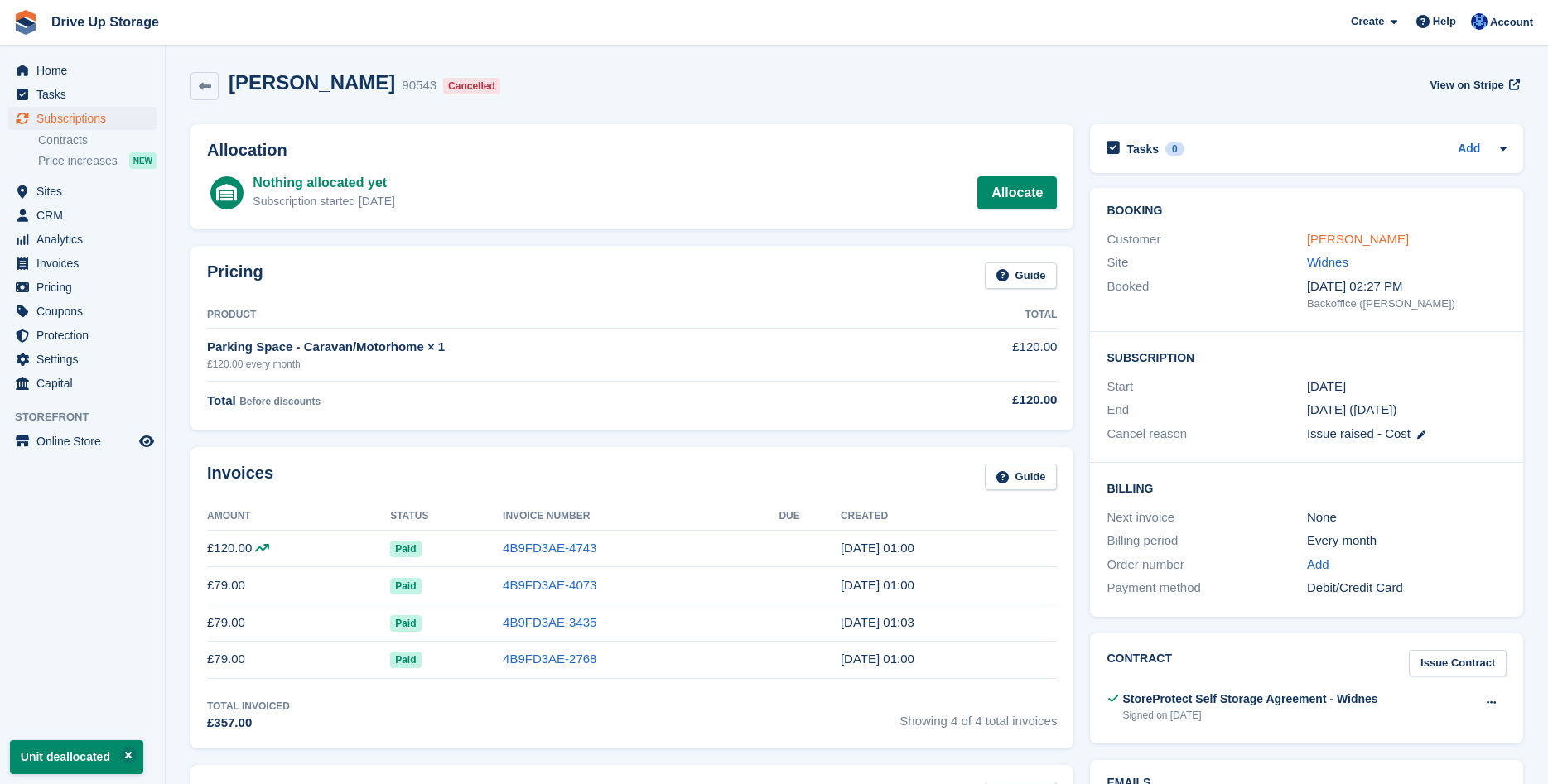
click at [1356, 237] on link "Simon Wittridge" at bounding box center [1357, 239] width 102 height 14
select select "**********"
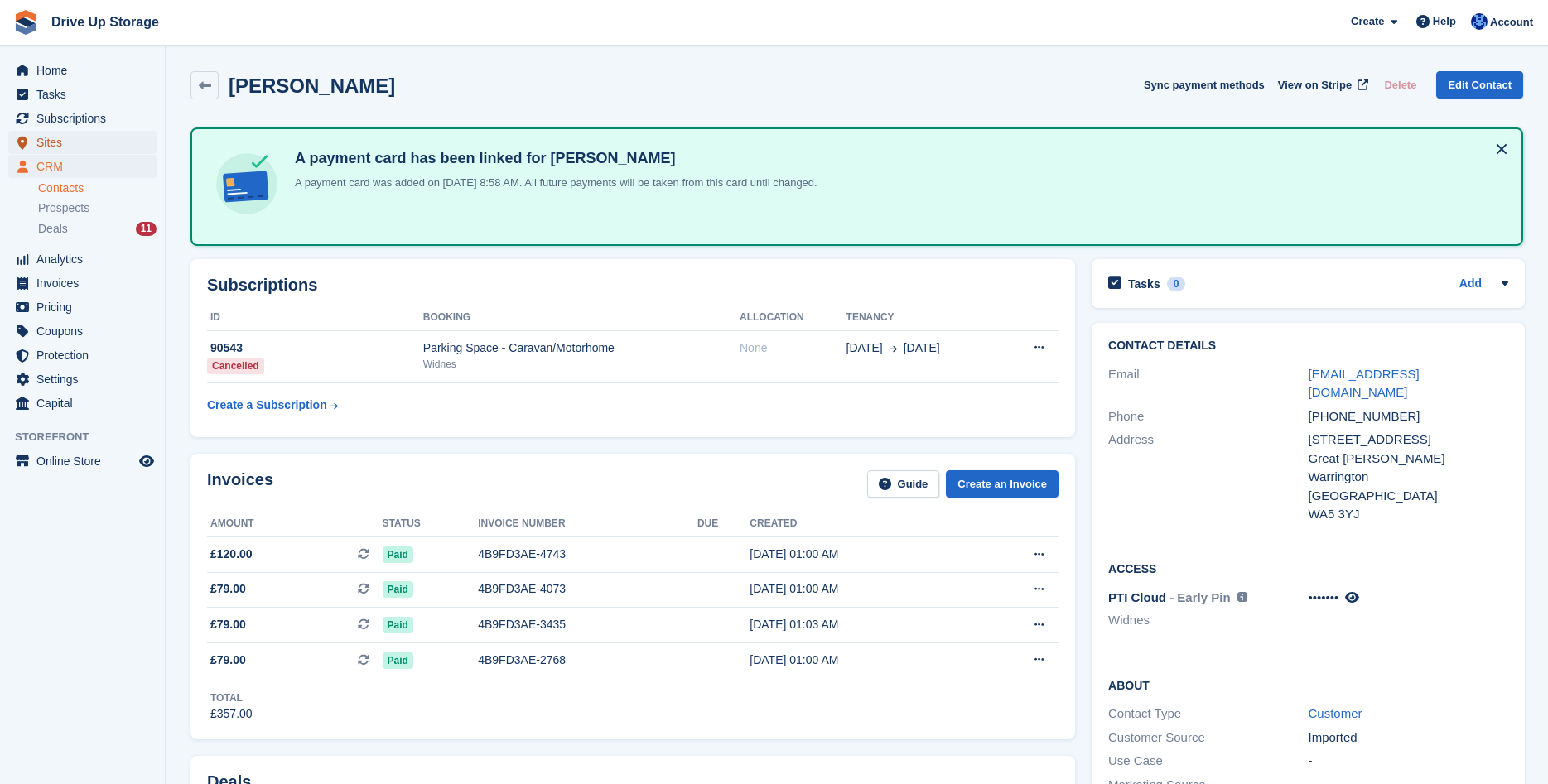
click at [96, 146] on span "Sites" at bounding box center [85, 142] width 99 height 23
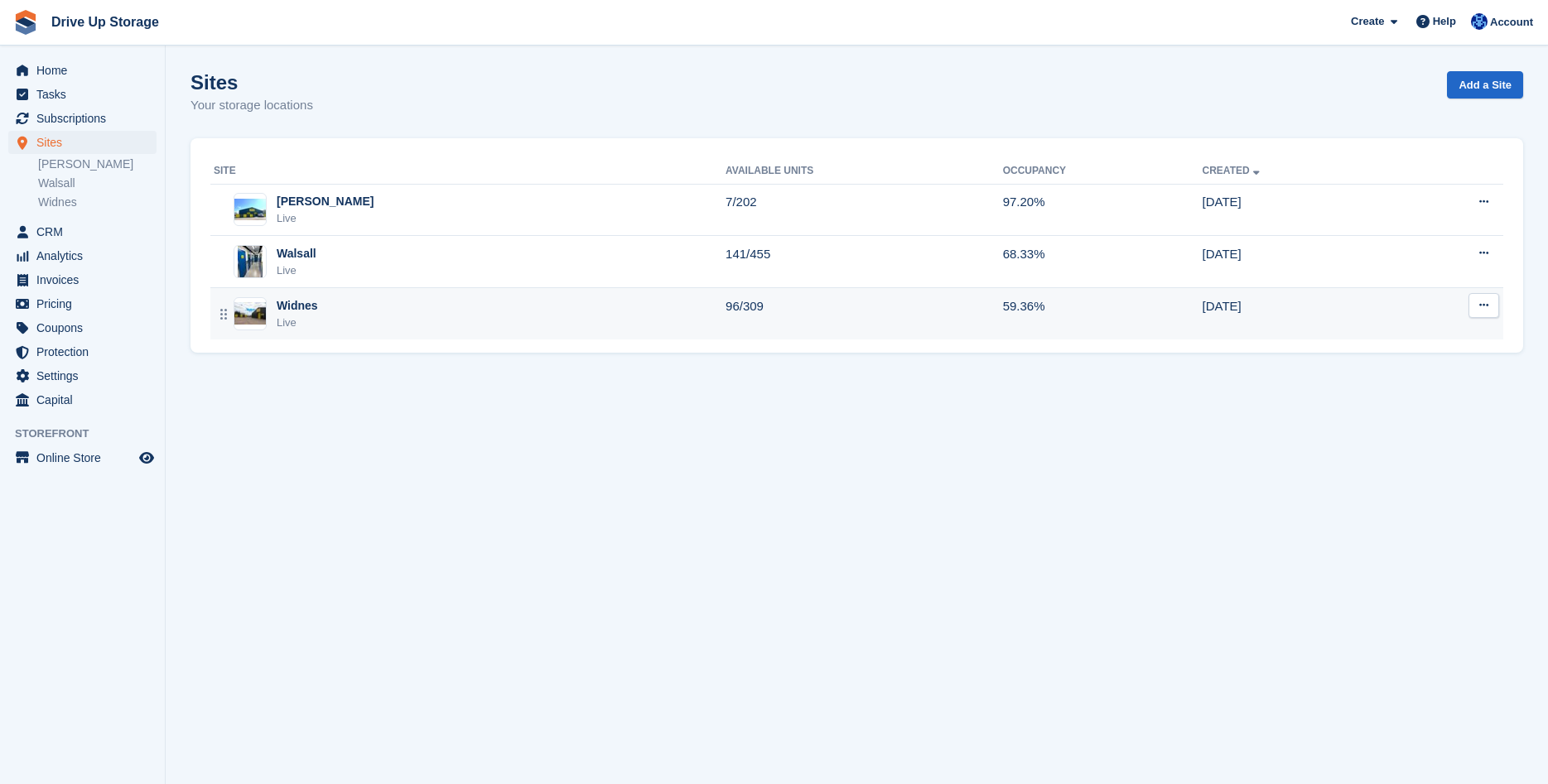
click at [726, 325] on td "96/309" at bounding box center [864, 313] width 277 height 51
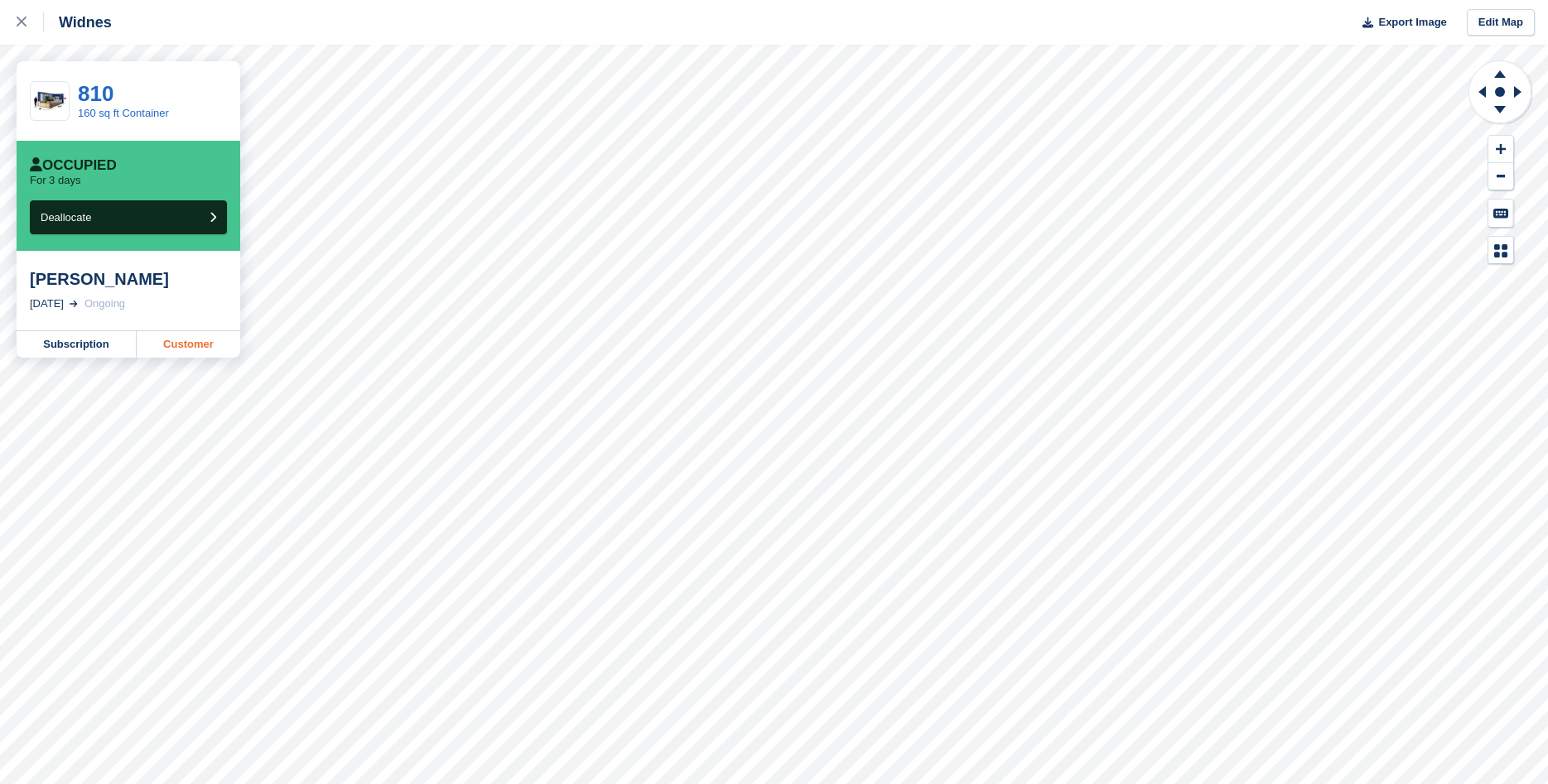
click at [178, 353] on link "Customer" at bounding box center [188, 344] width 104 height 27
click at [27, 28] on div at bounding box center [30, 22] width 28 height 20
